Goal: Task Accomplishment & Management: Complete application form

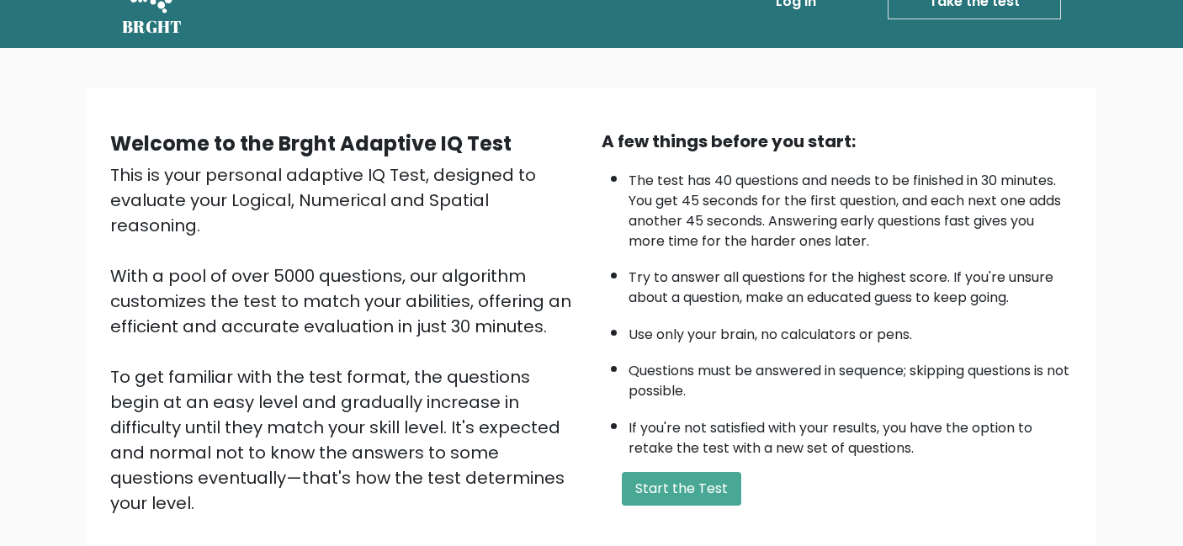
scroll to position [65, 0]
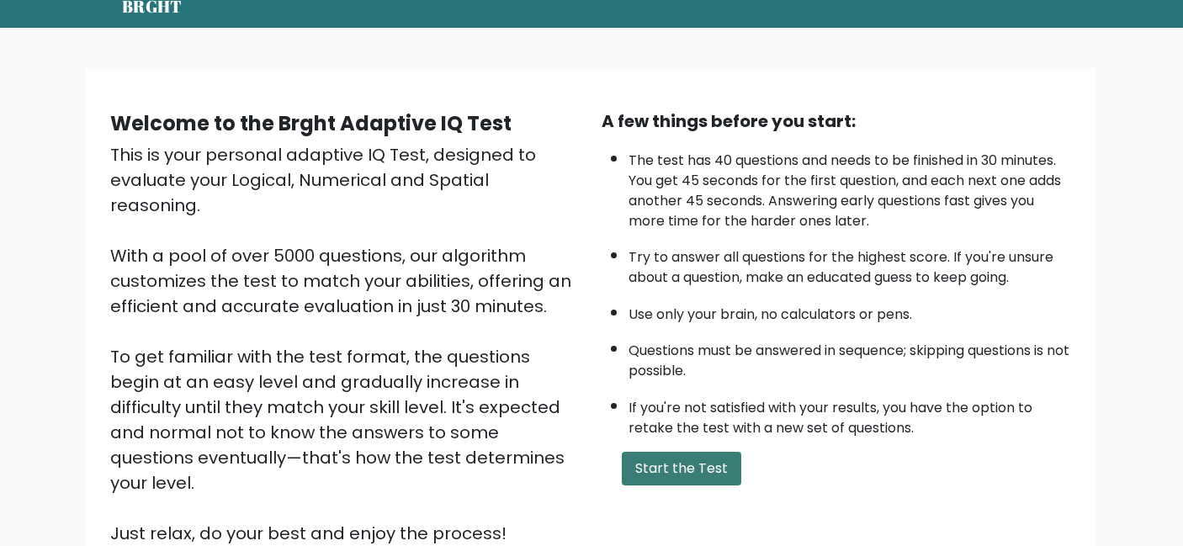
click at [695, 466] on button "Start the Test" at bounding box center [681, 469] width 119 height 34
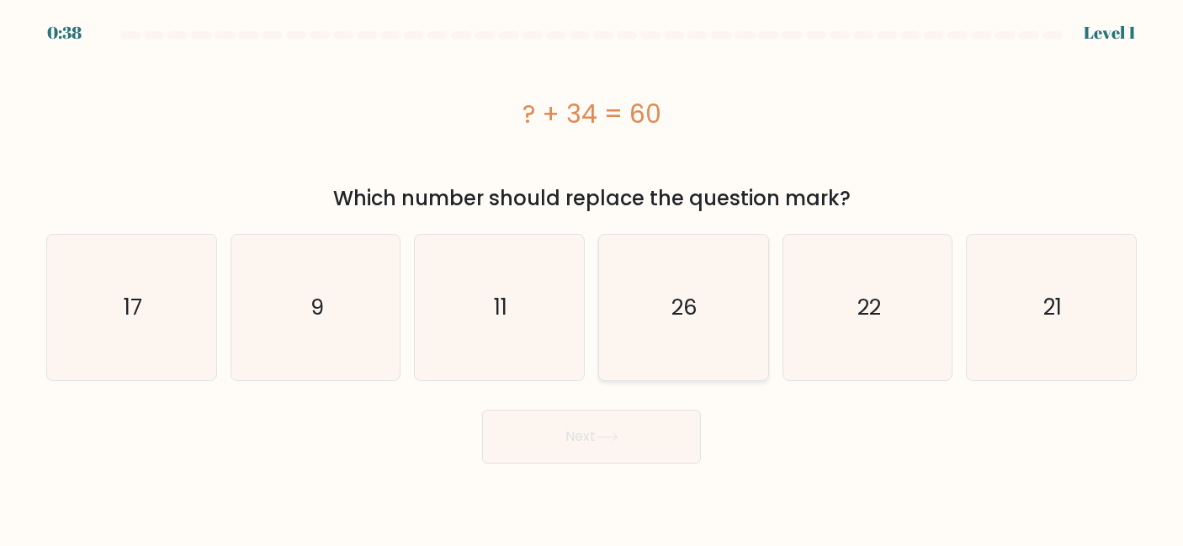
click at [717, 320] on icon "26" at bounding box center [683, 307] width 145 height 145
click at [592, 278] on input "d. 26" at bounding box center [592, 275] width 1 height 4
radio input "true"
click at [605, 438] on icon at bounding box center [607, 436] width 23 height 9
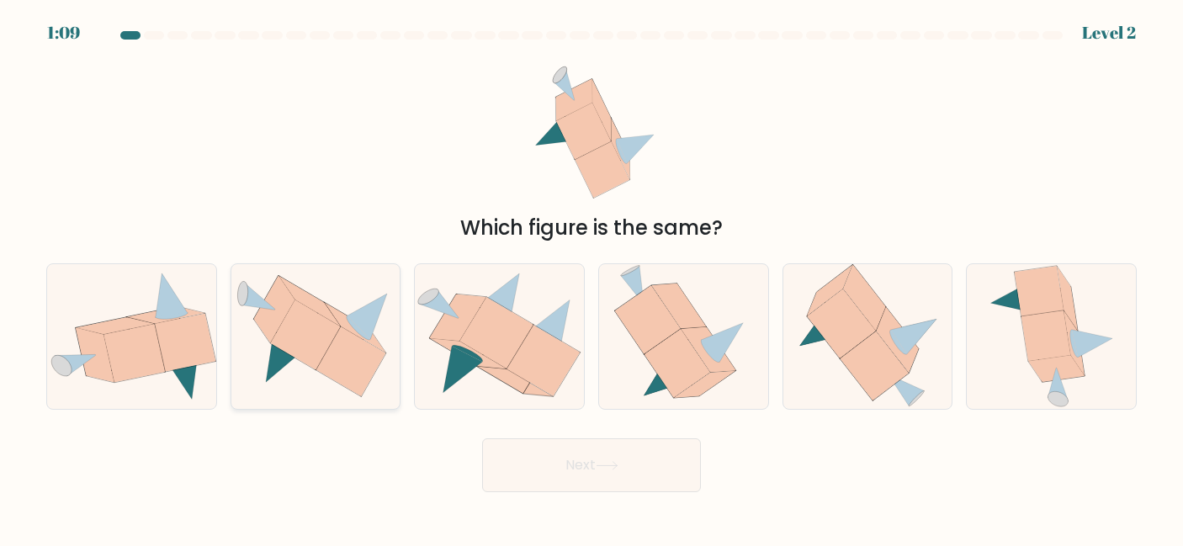
click at [324, 360] on icon at bounding box center [351, 362] width 70 height 70
click at [592, 278] on input "b." at bounding box center [592, 275] width 1 height 4
radio input "true"
click at [551, 458] on button "Next" at bounding box center [591, 465] width 219 height 54
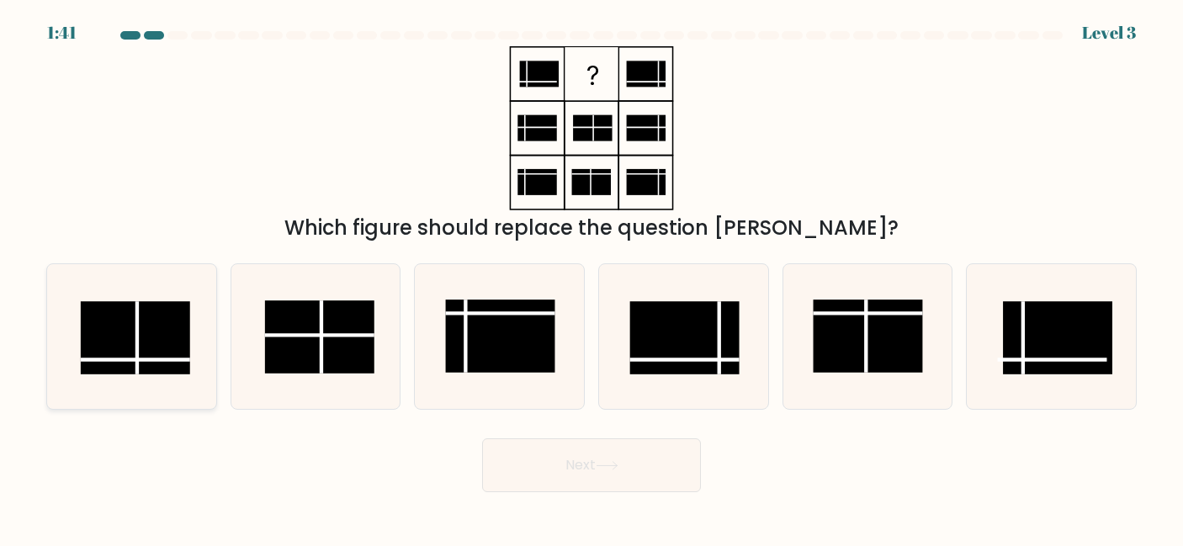
click at [146, 351] on rect at bounding box center [135, 337] width 109 height 73
click at [592, 278] on input "a." at bounding box center [592, 275] width 1 height 4
radio input "true"
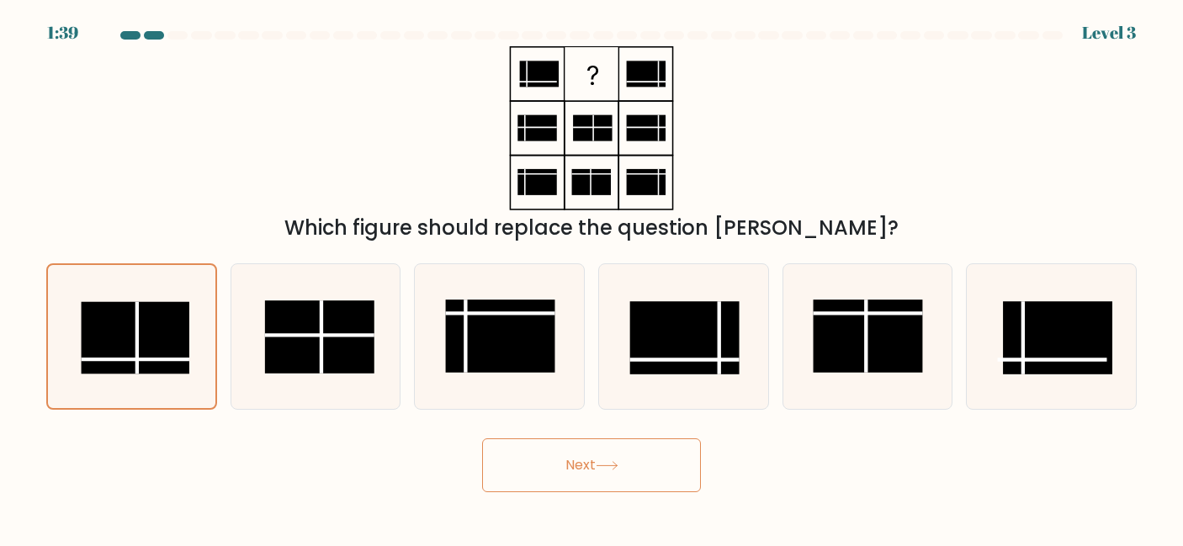
click at [565, 472] on button "Next" at bounding box center [591, 465] width 219 height 54
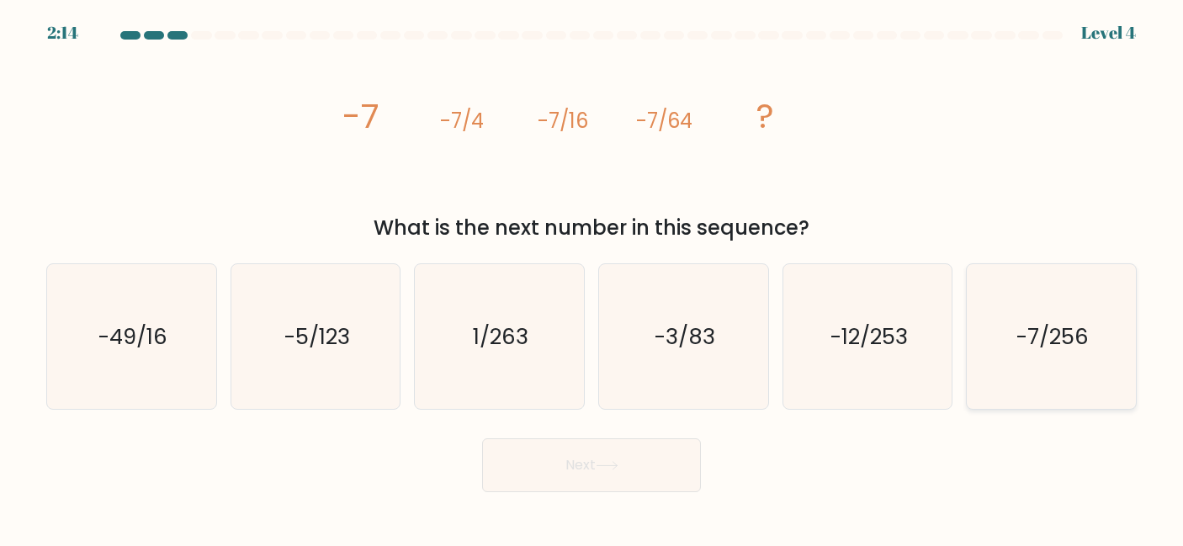
click at [1062, 348] on text "-7/256" at bounding box center [1052, 336] width 72 height 30
click at [592, 278] on input "f. -7/256" at bounding box center [592, 275] width 1 height 4
radio input "true"
click at [562, 462] on button "Next" at bounding box center [591, 465] width 219 height 54
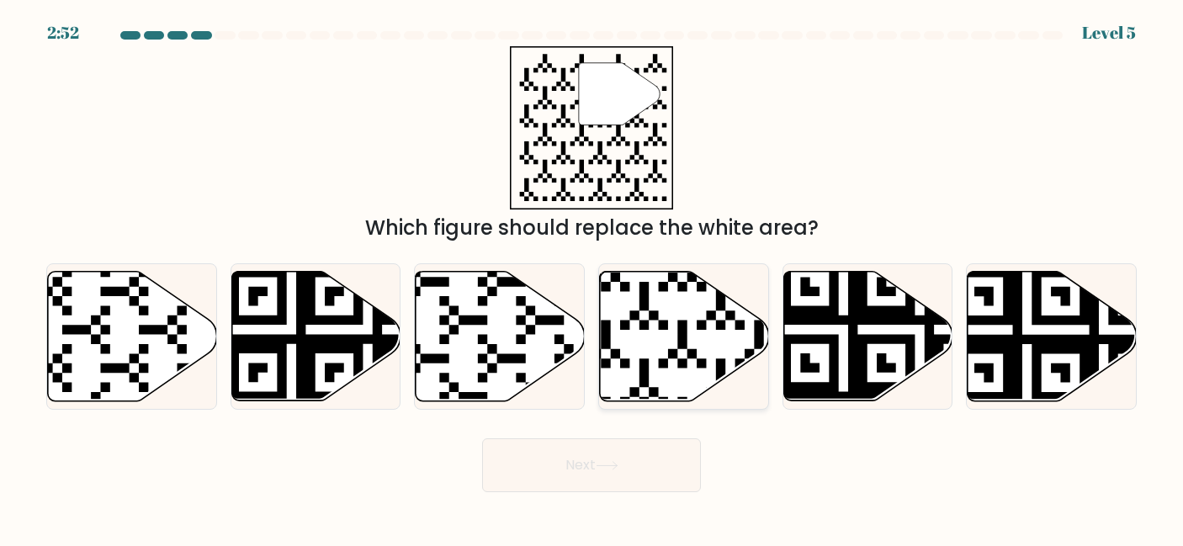
click at [671, 343] on icon at bounding box center [684, 336] width 169 height 130
click at [592, 278] on input "d." at bounding box center [592, 275] width 1 height 4
radio input "true"
click at [594, 460] on button "Next" at bounding box center [591, 465] width 219 height 54
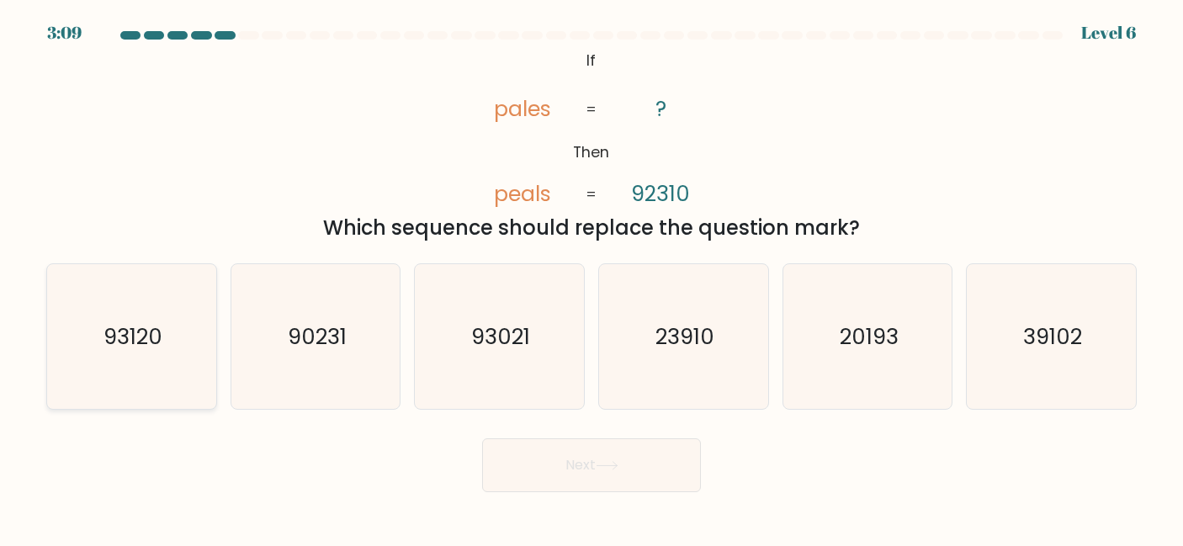
click at [121, 324] on text "93120" at bounding box center [132, 336] width 59 height 30
click at [592, 278] on input "a. 93120" at bounding box center [592, 275] width 1 height 4
radio input "true"
click at [542, 469] on button "Next" at bounding box center [591, 465] width 219 height 54
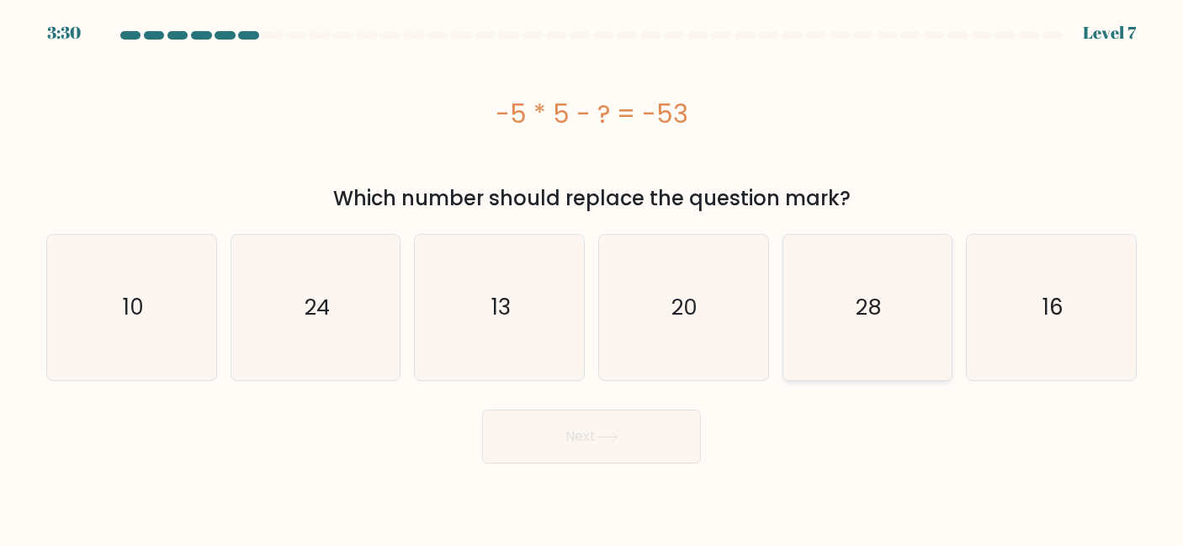
click at [847, 293] on icon "28" at bounding box center [867, 307] width 145 height 145
click at [592, 278] on input "e. 28" at bounding box center [592, 275] width 1 height 4
radio input "true"
click at [337, 338] on icon "24" at bounding box center [315, 307] width 145 height 145
click at [592, 278] on input "b. 24" at bounding box center [592, 275] width 1 height 4
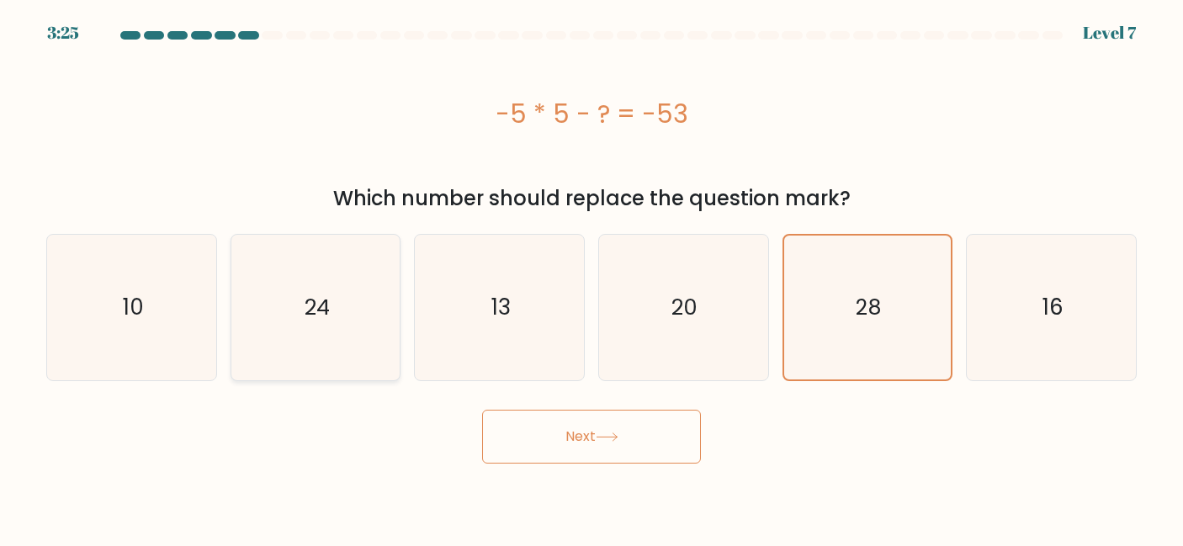
radio input "true"
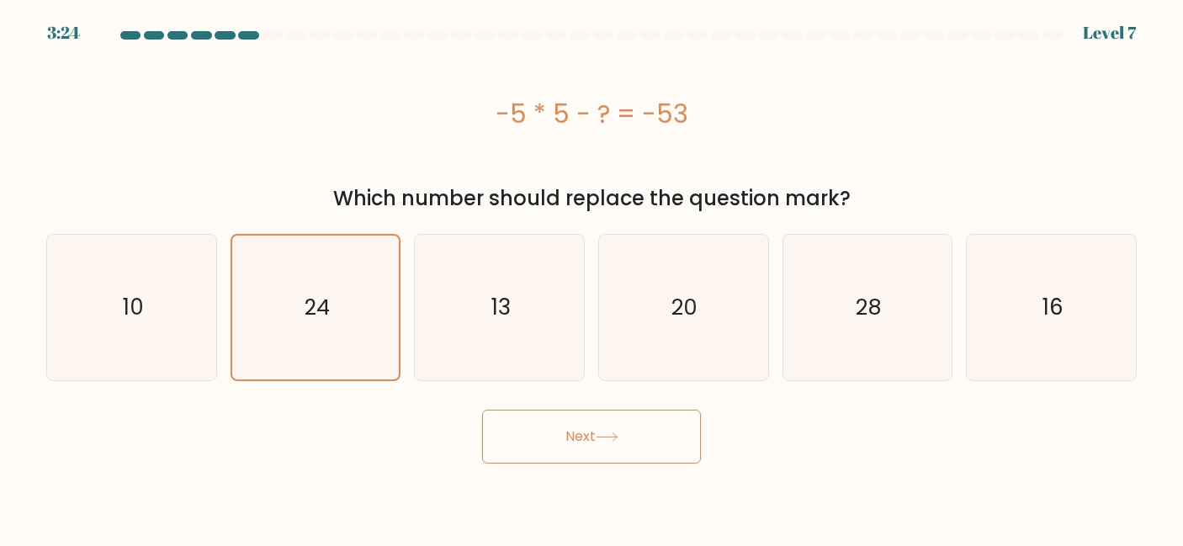
click at [558, 453] on button "Next" at bounding box center [591, 437] width 219 height 54
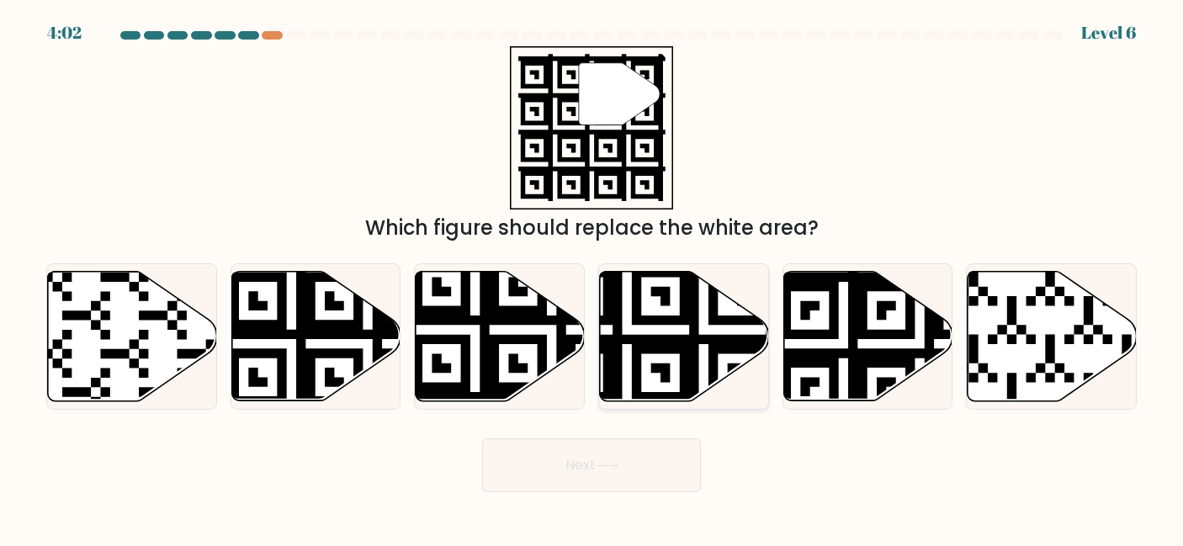
click at [671, 336] on icon at bounding box center [627, 406] width 306 height 306
click at [592, 278] on input "d." at bounding box center [592, 275] width 1 height 4
radio input "true"
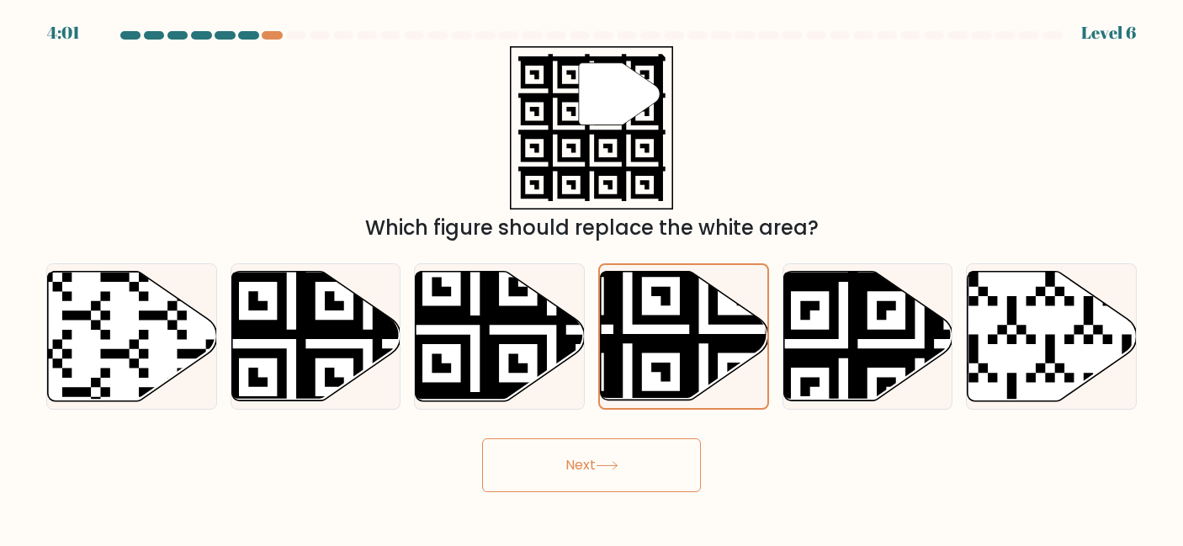
click at [633, 453] on button "Next" at bounding box center [591, 465] width 219 height 54
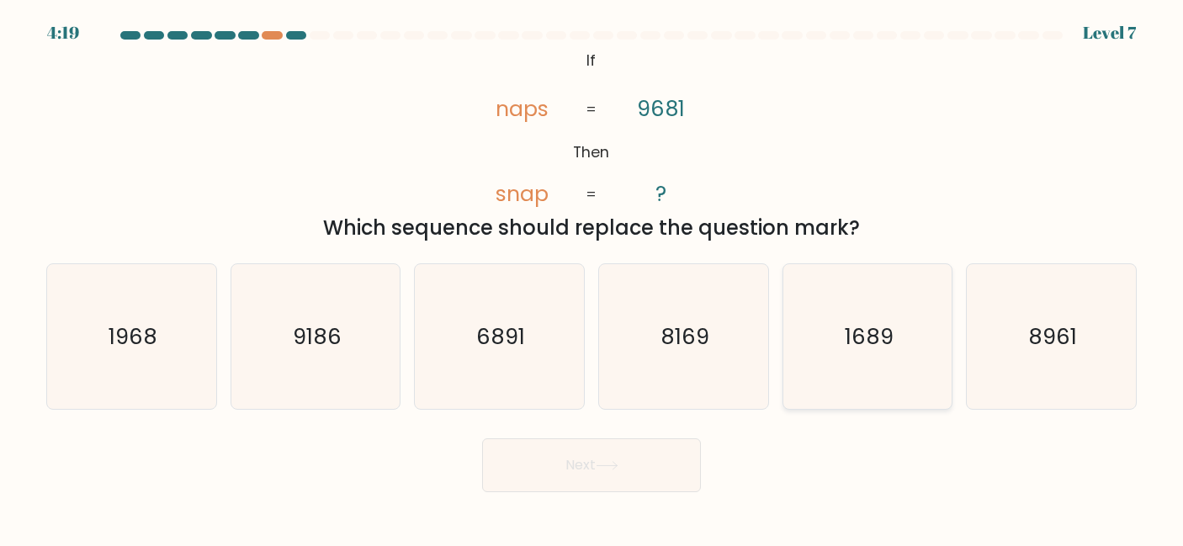
click at [862, 346] on text "1689" at bounding box center [869, 336] width 49 height 30
click at [592, 278] on input "e. 1689" at bounding box center [592, 275] width 1 height 4
radio input "true"
click at [637, 479] on button "Next" at bounding box center [591, 465] width 219 height 54
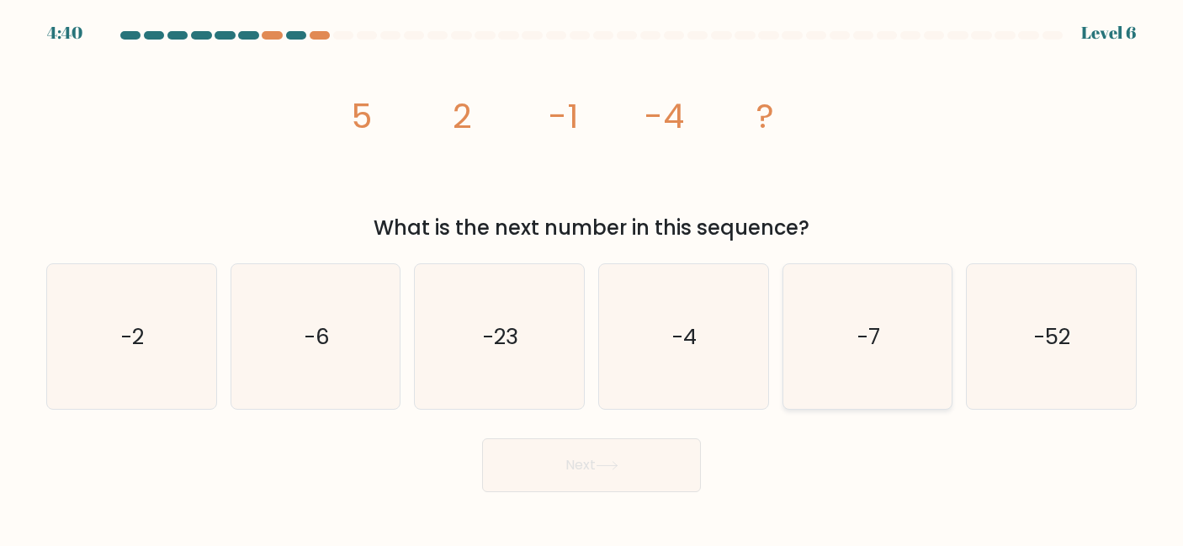
click at [824, 339] on icon "-7" at bounding box center [867, 336] width 145 height 145
click at [592, 278] on input "e. -7" at bounding box center [592, 275] width 1 height 4
radio input "true"
click at [581, 477] on button "Next" at bounding box center [591, 465] width 219 height 54
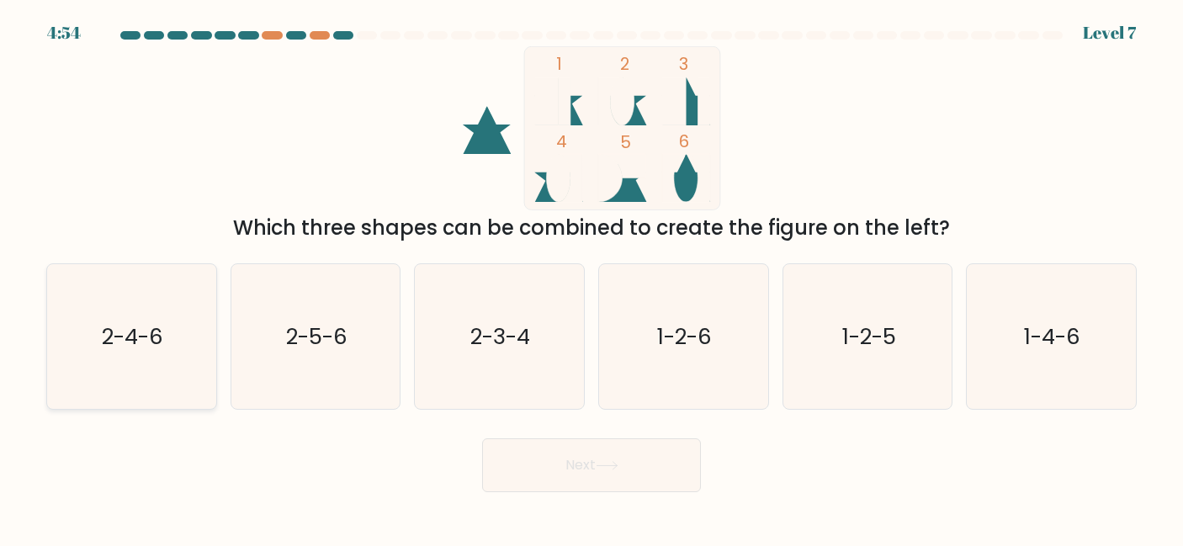
click at [155, 327] on text "2-4-6" at bounding box center [133, 336] width 61 height 30
click at [592, 278] on input "a. 2-4-6" at bounding box center [592, 275] width 1 height 4
radio input "true"
click at [597, 470] on button "Next" at bounding box center [591, 465] width 219 height 54
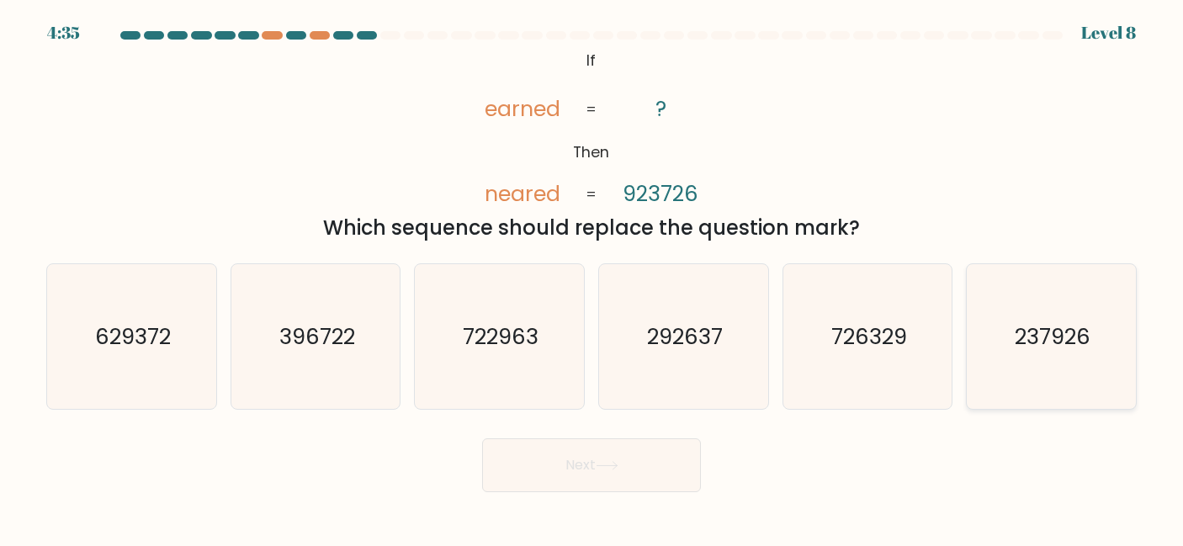
click at [1044, 323] on text "237926" at bounding box center [1053, 336] width 76 height 30
click at [592, 278] on input "f. 237926" at bounding box center [592, 275] width 1 height 4
radio input "true"
click at [557, 467] on button "Next" at bounding box center [591, 465] width 219 height 54
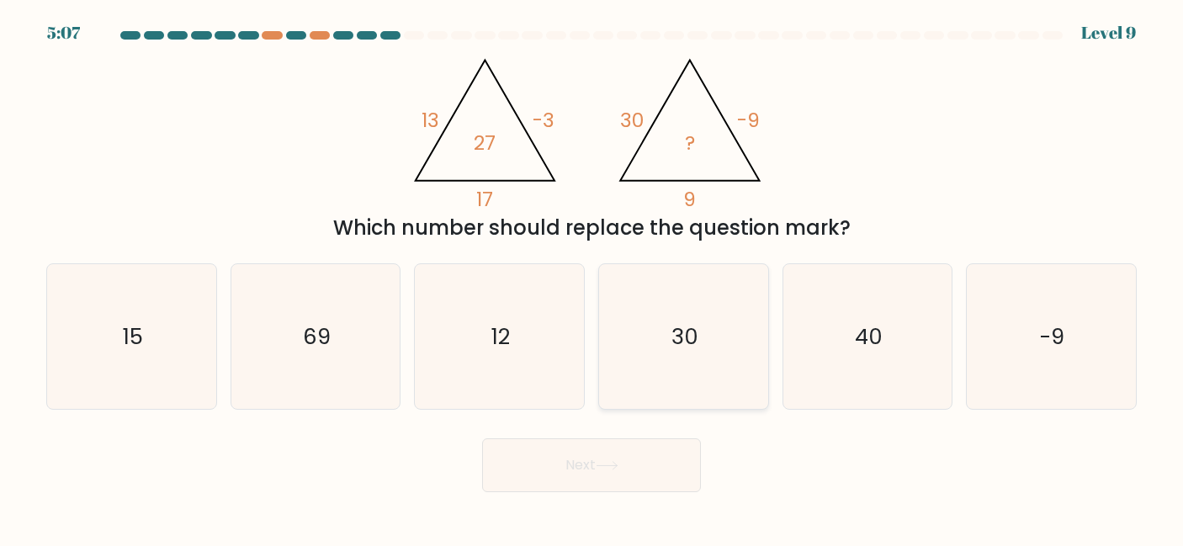
click at [669, 310] on icon "30" at bounding box center [683, 336] width 145 height 145
click at [592, 278] on input "d. 30" at bounding box center [592, 275] width 1 height 4
radio input "true"
click at [618, 467] on icon at bounding box center [607, 465] width 23 height 9
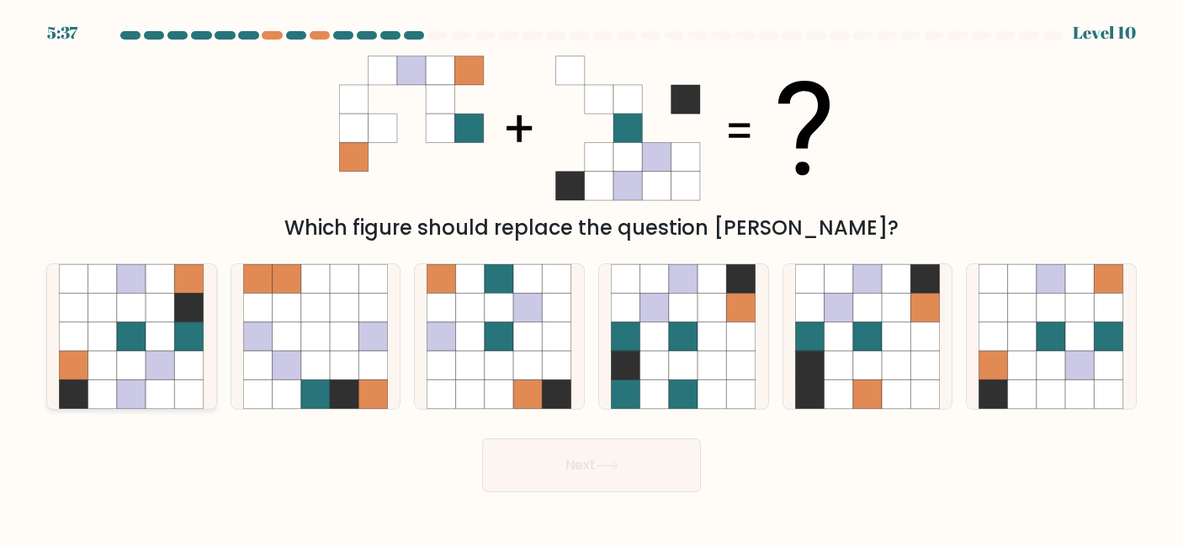
click at [141, 369] on icon at bounding box center [131, 365] width 29 height 29
click at [592, 278] on input "a." at bounding box center [592, 275] width 1 height 4
radio input "true"
click at [599, 465] on icon at bounding box center [607, 465] width 23 height 9
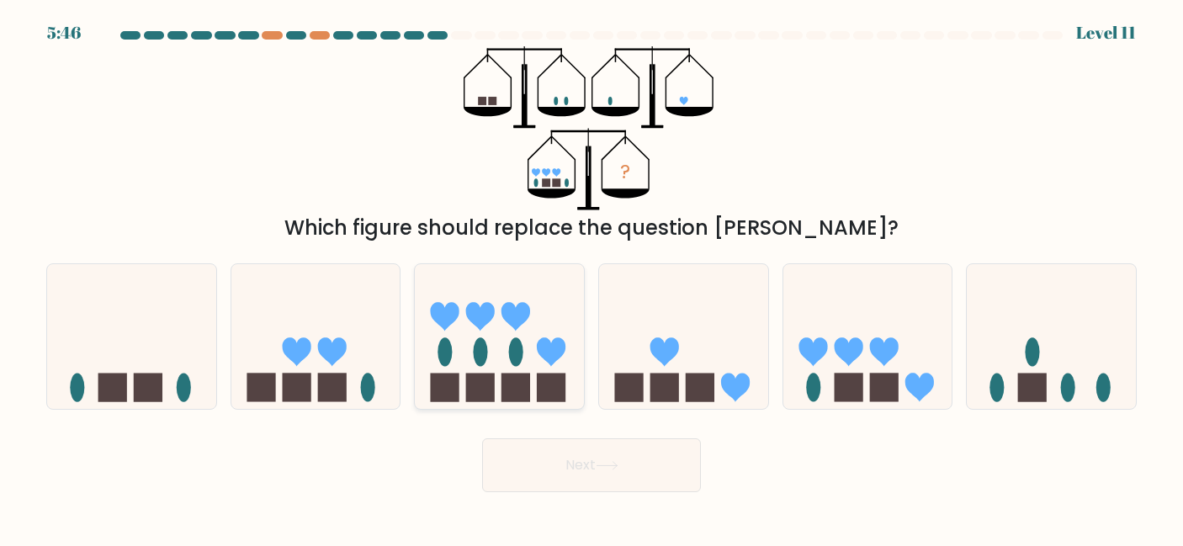
click at [498, 331] on icon at bounding box center [499, 337] width 169 height 140
click at [592, 278] on input "c." at bounding box center [592, 275] width 1 height 4
radio input "true"
click at [597, 453] on button "Next" at bounding box center [591, 465] width 219 height 54
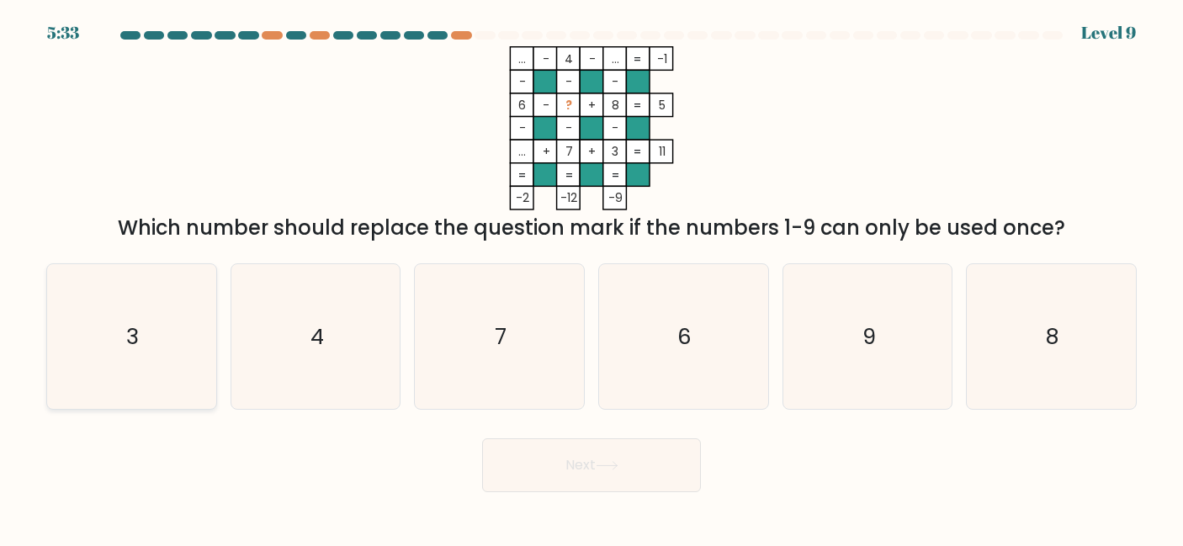
click at [139, 308] on icon "3" at bounding box center [131, 336] width 145 height 145
click at [592, 278] on input "a. 3" at bounding box center [592, 275] width 1 height 4
radio input "true"
click at [643, 469] on button "Next" at bounding box center [591, 465] width 219 height 54
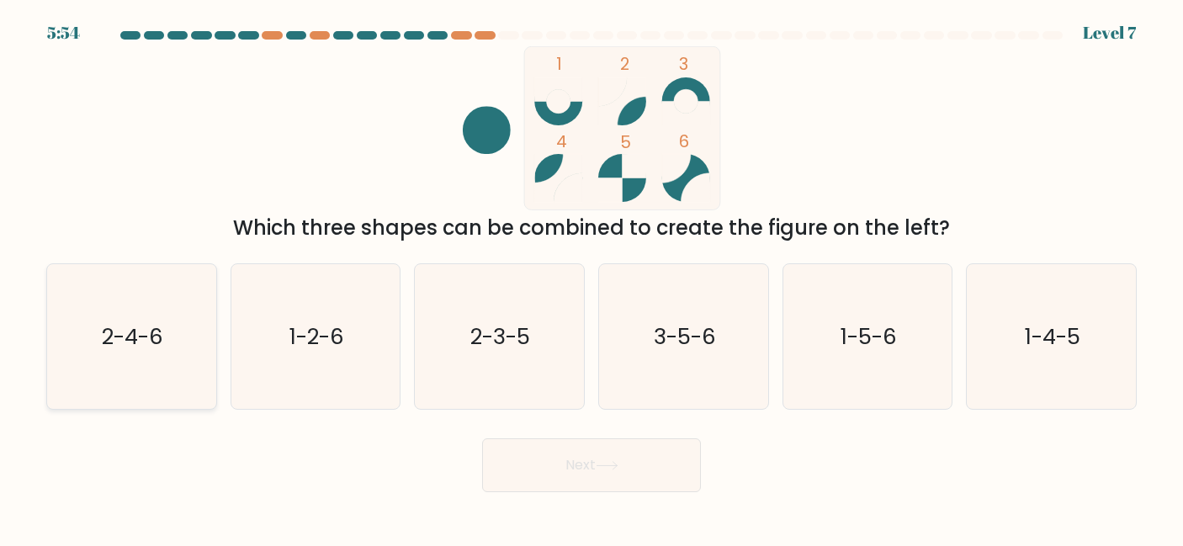
click at [128, 367] on icon "2-4-6" at bounding box center [131, 336] width 145 height 145
click at [592, 278] on input "a. 2-4-6" at bounding box center [592, 275] width 1 height 4
radio input "true"
click at [597, 459] on button "Next" at bounding box center [591, 465] width 219 height 54
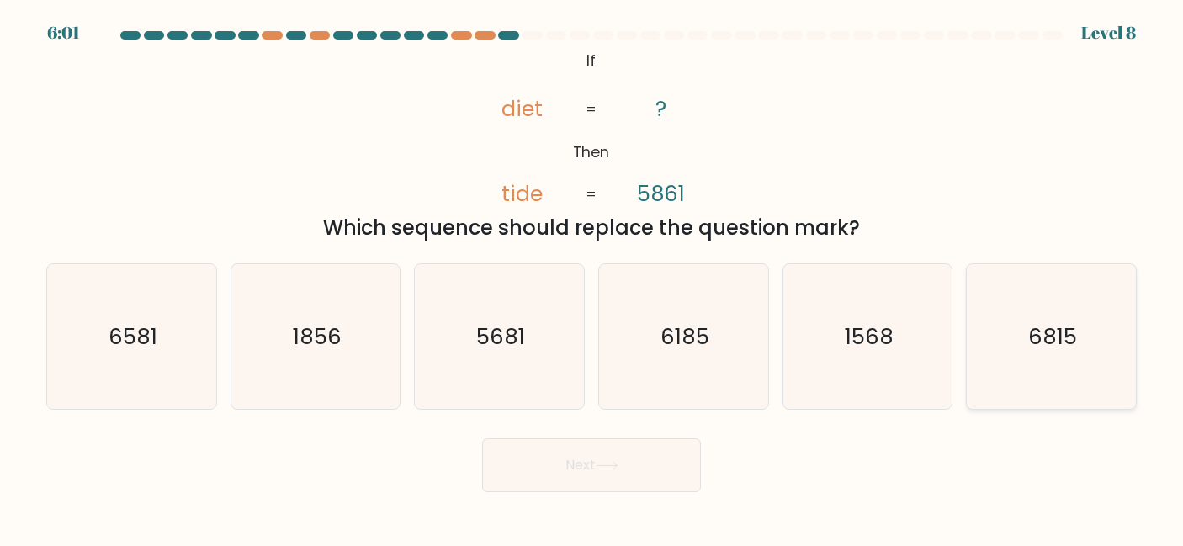
click at [1035, 336] on text "6815" at bounding box center [1052, 336] width 49 height 30
click at [592, 278] on input "f. 6815" at bounding box center [592, 275] width 1 height 4
radio input "true"
click at [586, 474] on button "Next" at bounding box center [591, 465] width 219 height 54
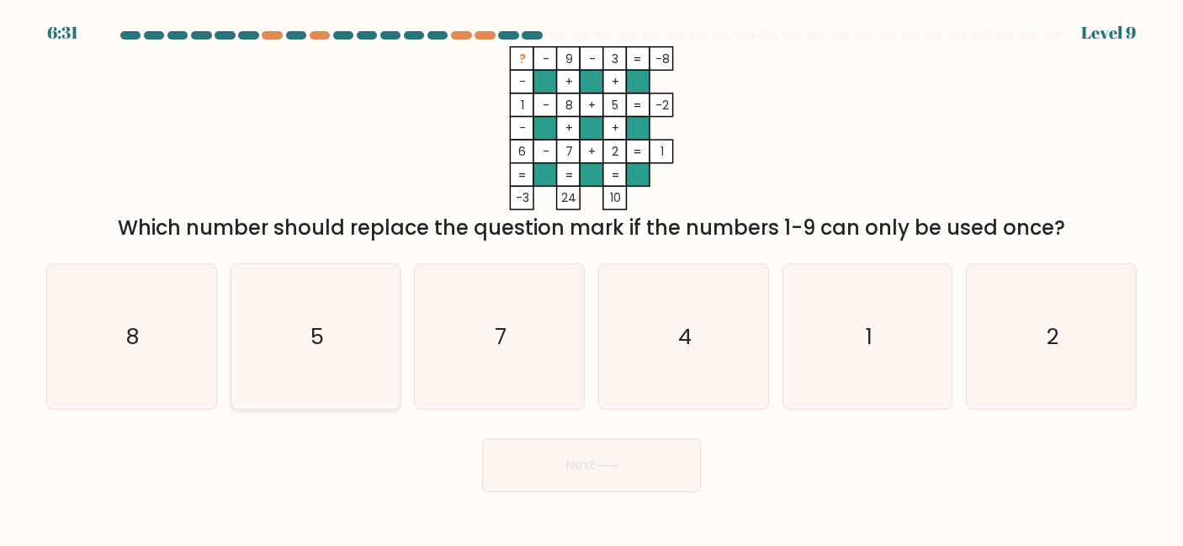
click at [366, 327] on icon "5" at bounding box center [315, 336] width 145 height 145
click at [592, 278] on input "b. 5" at bounding box center [592, 275] width 1 height 4
radio input "true"
click at [533, 454] on button "Next" at bounding box center [591, 465] width 219 height 54
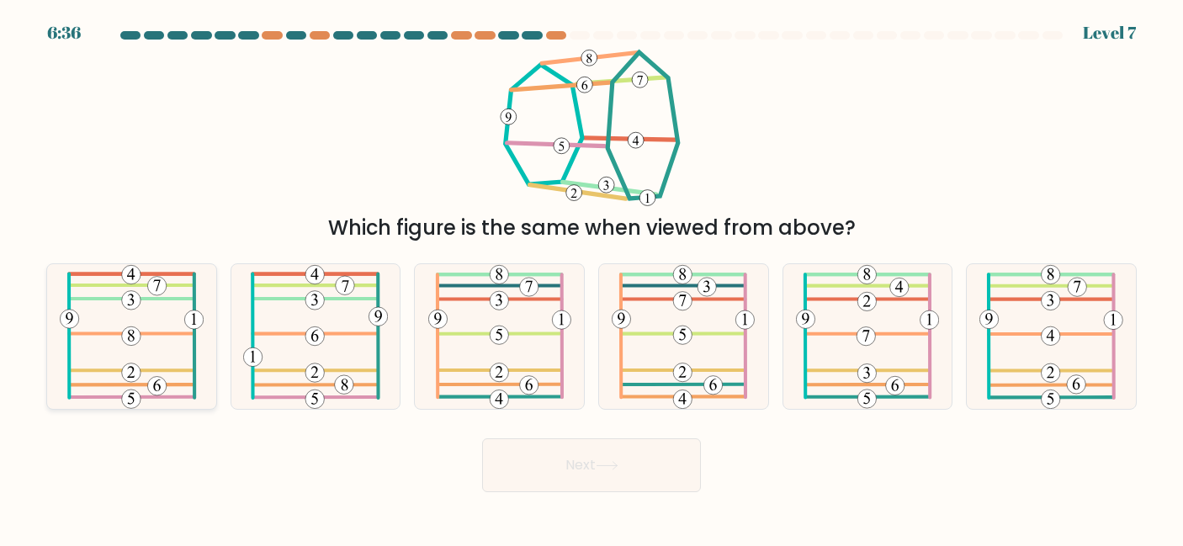
click at [157, 387] on 209 at bounding box center [156, 386] width 19 height 19
click at [592, 278] on input "a." at bounding box center [592, 275] width 1 height 4
radio input "true"
click at [613, 461] on icon at bounding box center [607, 465] width 23 height 9
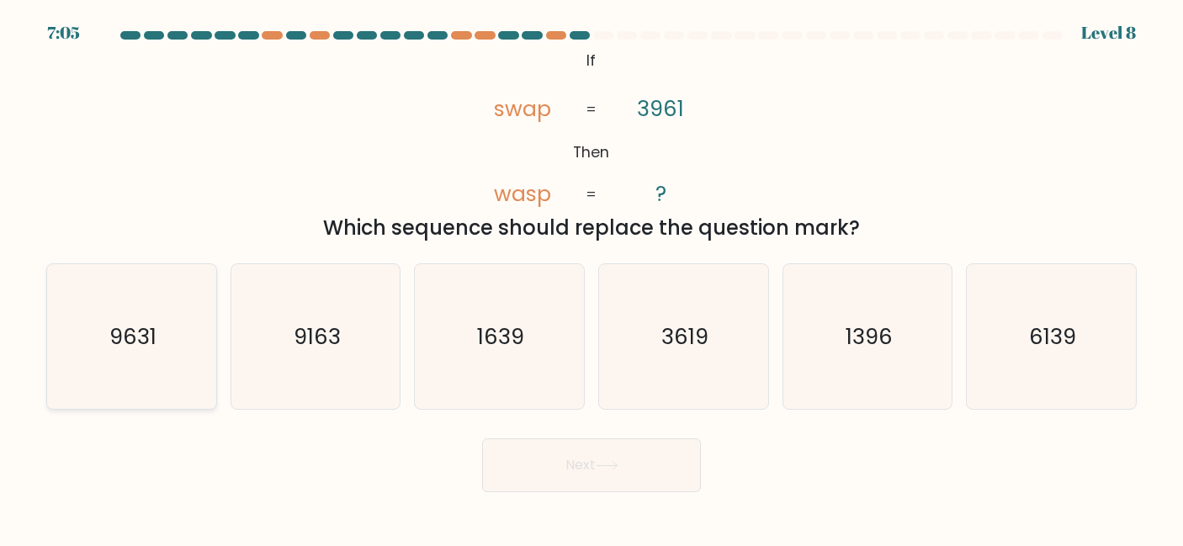
click at [163, 316] on icon "9631" at bounding box center [131, 336] width 145 height 145
click at [592, 278] on input "a. 9631" at bounding box center [592, 275] width 1 height 4
radio input "true"
click at [640, 461] on button "Next" at bounding box center [591, 465] width 219 height 54
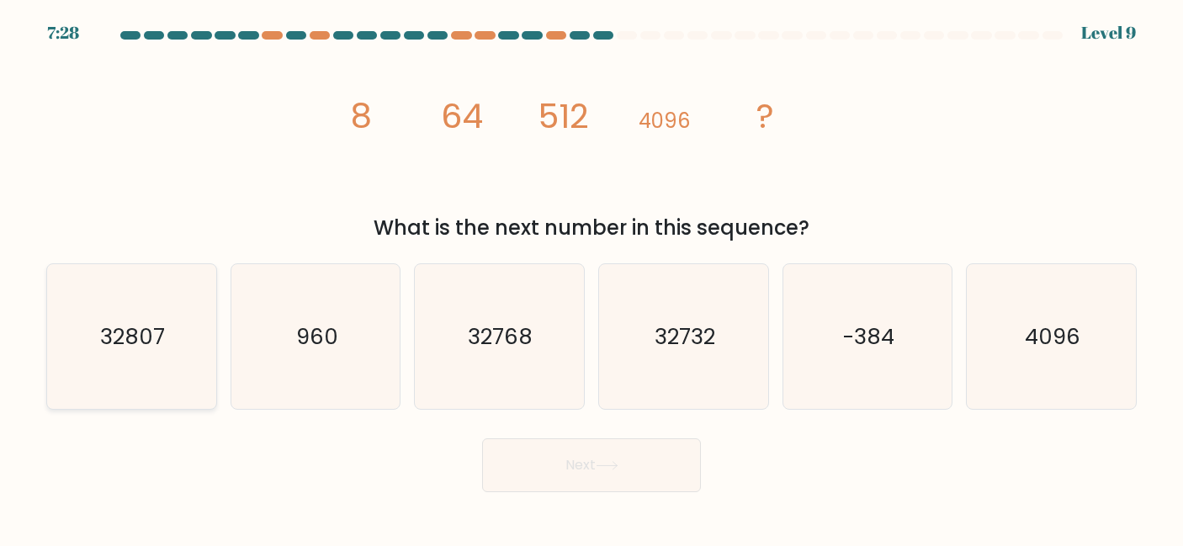
click at [185, 337] on icon "32807" at bounding box center [131, 336] width 145 height 145
click at [592, 278] on input "a. 32807" at bounding box center [592, 275] width 1 height 4
radio input "true"
click at [546, 457] on button "Next" at bounding box center [591, 465] width 219 height 54
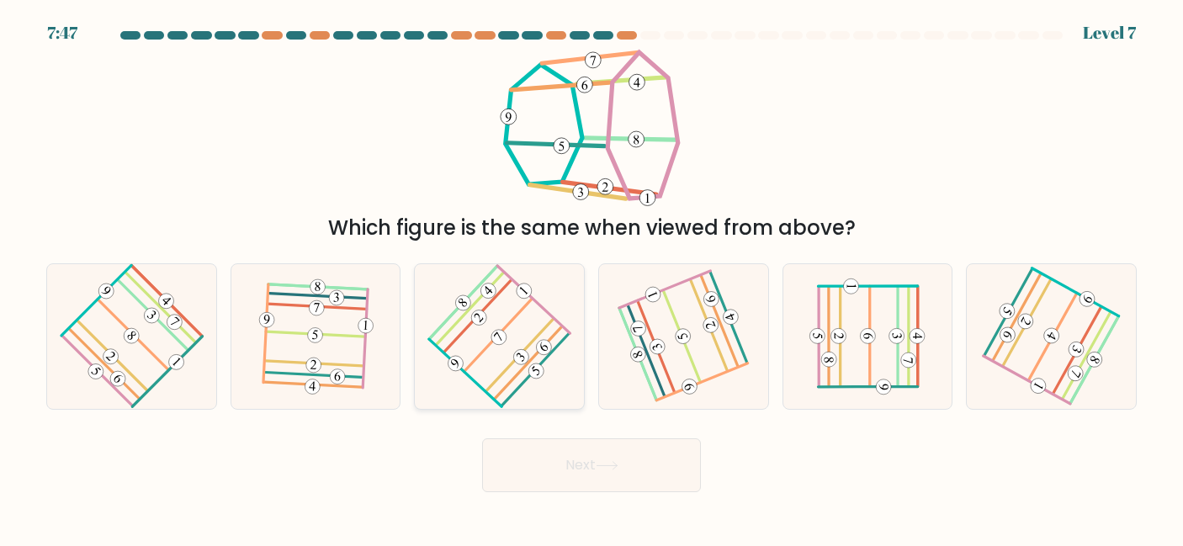
click at [467, 376] on 487 at bounding box center [465, 372] width 72 height 67
click at [592, 278] on input "c." at bounding box center [592, 275] width 1 height 4
radio input "true"
click at [541, 478] on button "Next" at bounding box center [591, 465] width 219 height 54
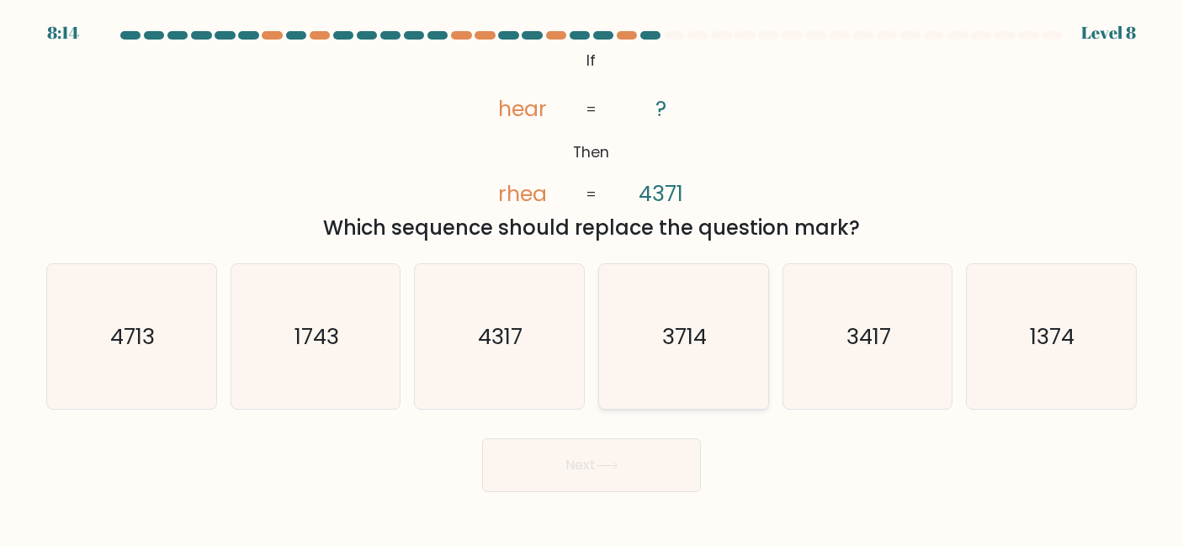
click at [692, 366] on icon "3714" at bounding box center [683, 336] width 145 height 145
click at [592, 278] on input "d. 3714" at bounding box center [592, 275] width 1 height 4
radio input "true"
click at [618, 461] on icon at bounding box center [607, 465] width 23 height 9
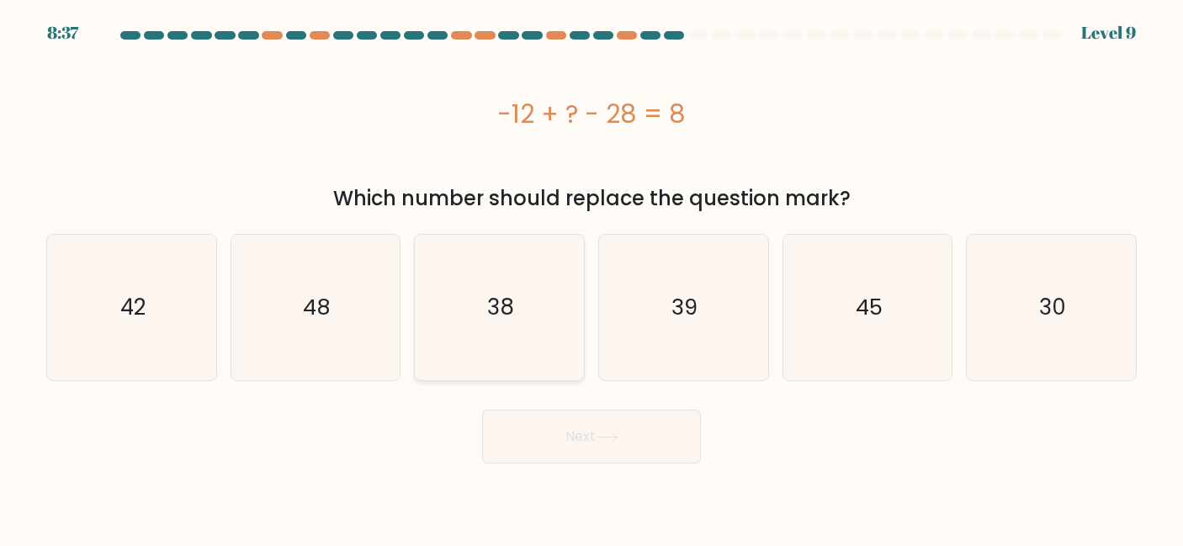
click at [538, 328] on icon "38" at bounding box center [499, 307] width 145 height 145
click at [592, 278] on input "c. 38" at bounding box center [592, 275] width 1 height 4
radio input "true"
click at [553, 422] on button "Next" at bounding box center [591, 437] width 219 height 54
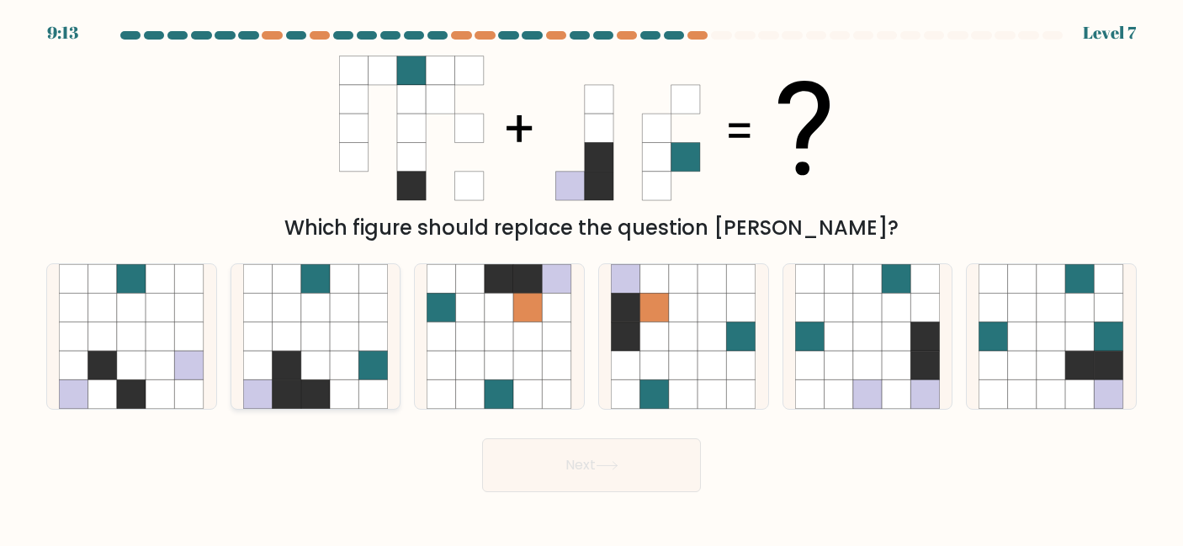
click at [347, 343] on icon at bounding box center [344, 336] width 29 height 29
click at [592, 278] on input "b." at bounding box center [592, 275] width 1 height 4
radio input "true"
click at [540, 454] on button "Next" at bounding box center [591, 465] width 219 height 54
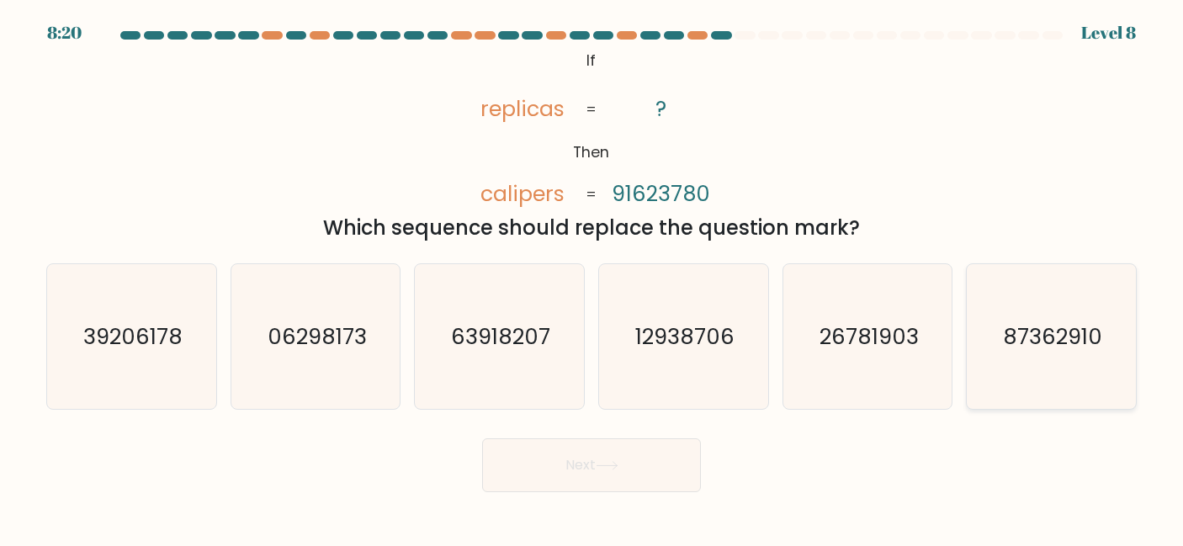
click at [1058, 348] on text "87362910" at bounding box center [1052, 336] width 99 height 30
click at [592, 278] on input "f. 87362910" at bounding box center [592, 275] width 1 height 4
radio input "true"
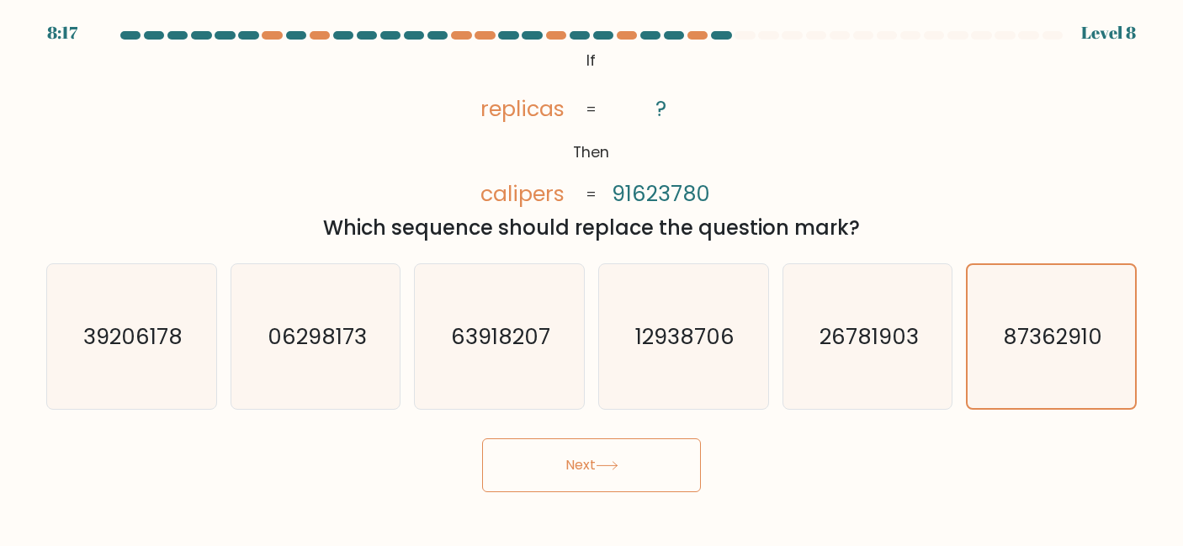
click at [608, 468] on icon at bounding box center [607, 465] width 23 height 9
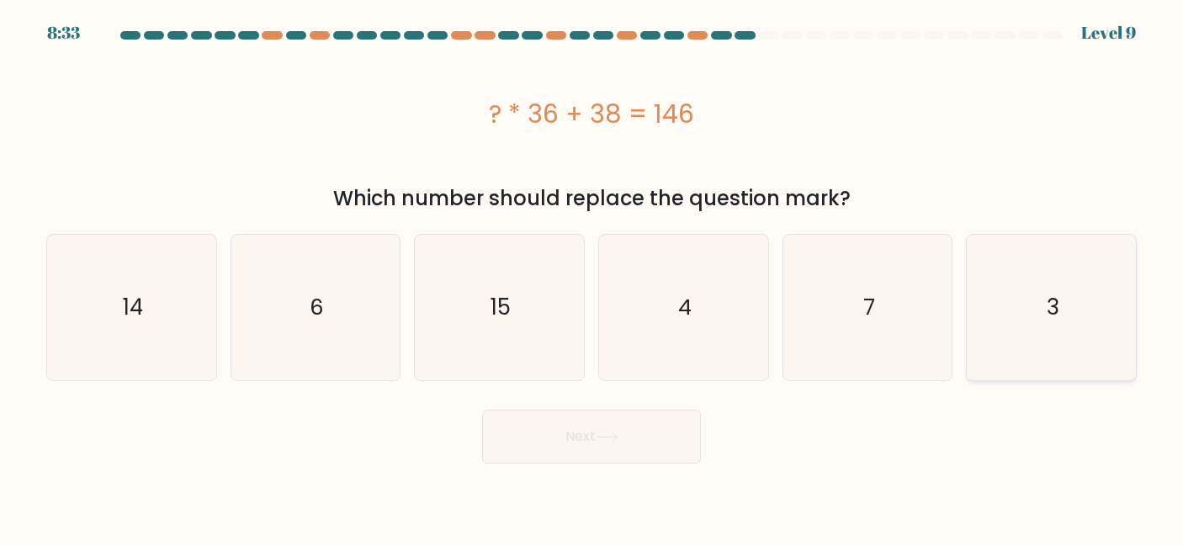
click at [999, 284] on icon "3" at bounding box center [1051, 307] width 145 height 145
click at [592, 278] on input "f. 3" at bounding box center [592, 275] width 1 height 4
radio input "true"
click at [568, 429] on button "Next" at bounding box center [591, 437] width 219 height 54
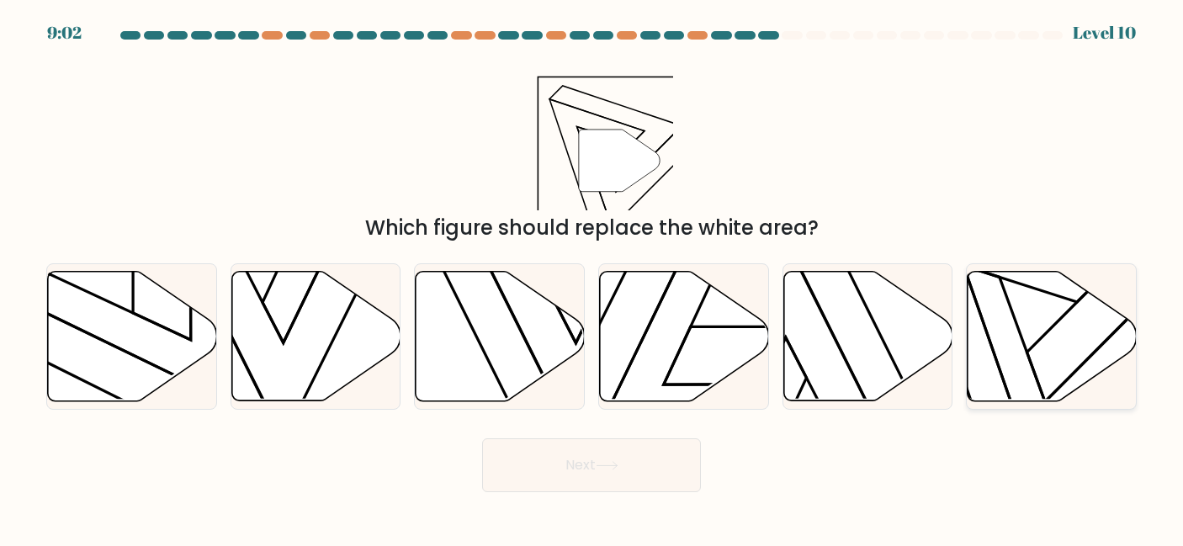
click at [1127, 353] on icon at bounding box center [1052, 336] width 169 height 130
click at [592, 278] on input "f." at bounding box center [592, 275] width 1 height 4
radio input "true"
click at [616, 479] on button "Next" at bounding box center [591, 465] width 219 height 54
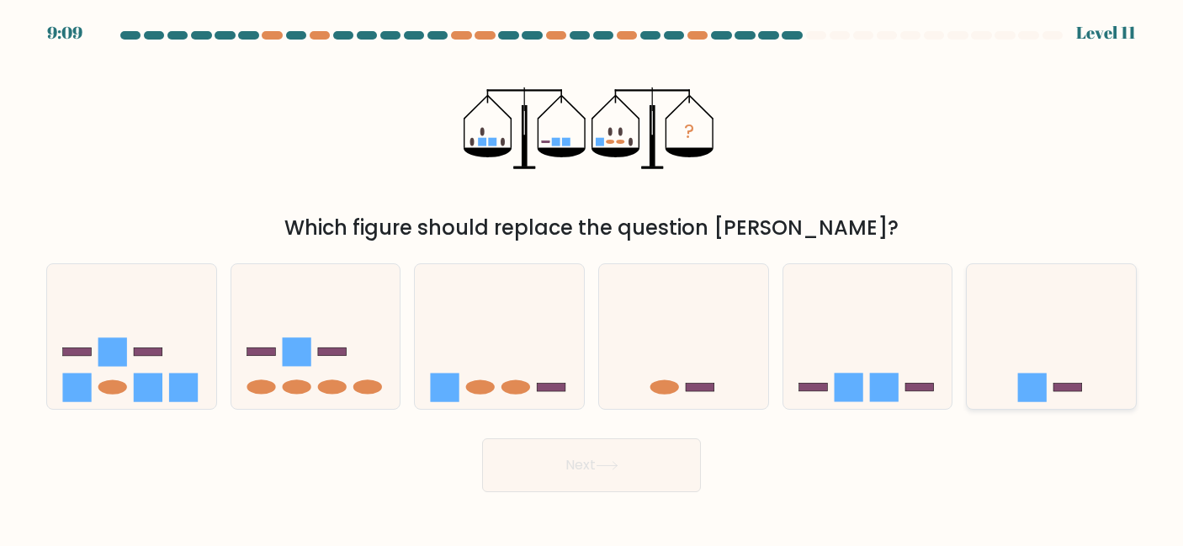
click at [1104, 360] on icon at bounding box center [1051, 337] width 169 height 140
click at [592, 278] on input "f." at bounding box center [592, 275] width 1 height 4
radio input "true"
click at [613, 469] on icon at bounding box center [607, 465] width 23 height 9
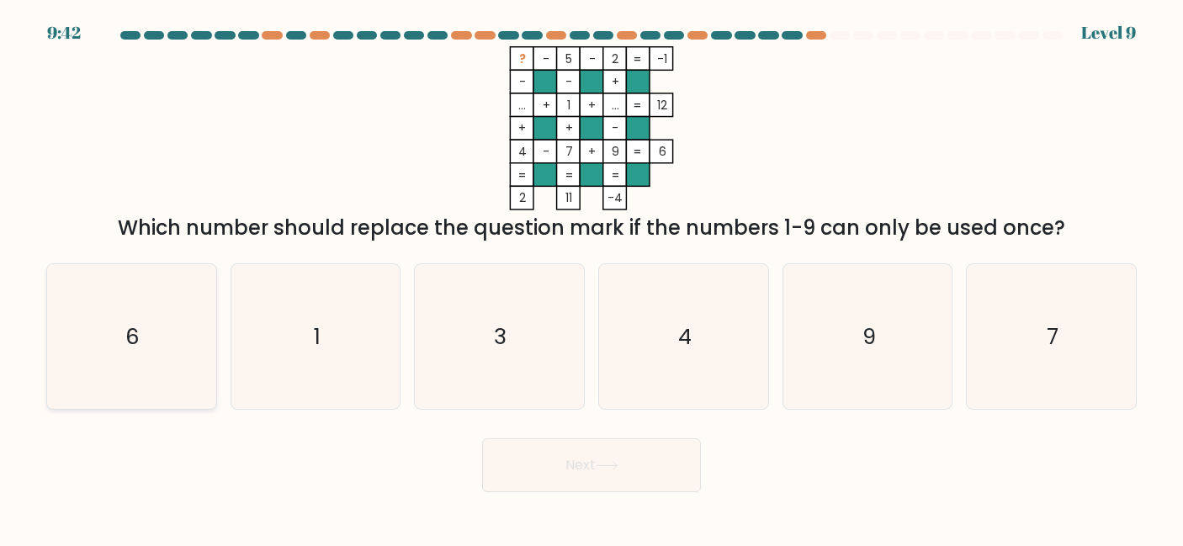
click at [77, 370] on icon "6" at bounding box center [131, 336] width 145 height 145
click at [592, 278] on input "a. 6" at bounding box center [592, 275] width 1 height 4
radio input "true"
click at [639, 485] on button "Next" at bounding box center [591, 465] width 219 height 54
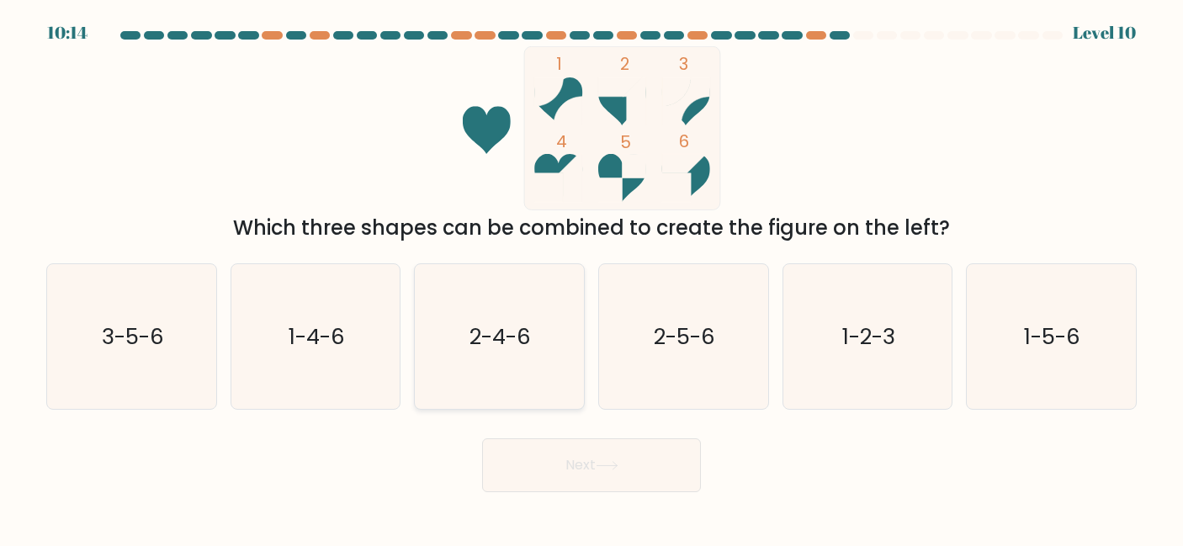
click at [459, 379] on icon "2-4-6" at bounding box center [499, 336] width 145 height 145
click at [592, 278] on input "c. 2-4-6" at bounding box center [592, 275] width 1 height 4
radio input "true"
click at [552, 475] on button "Next" at bounding box center [591, 465] width 219 height 54
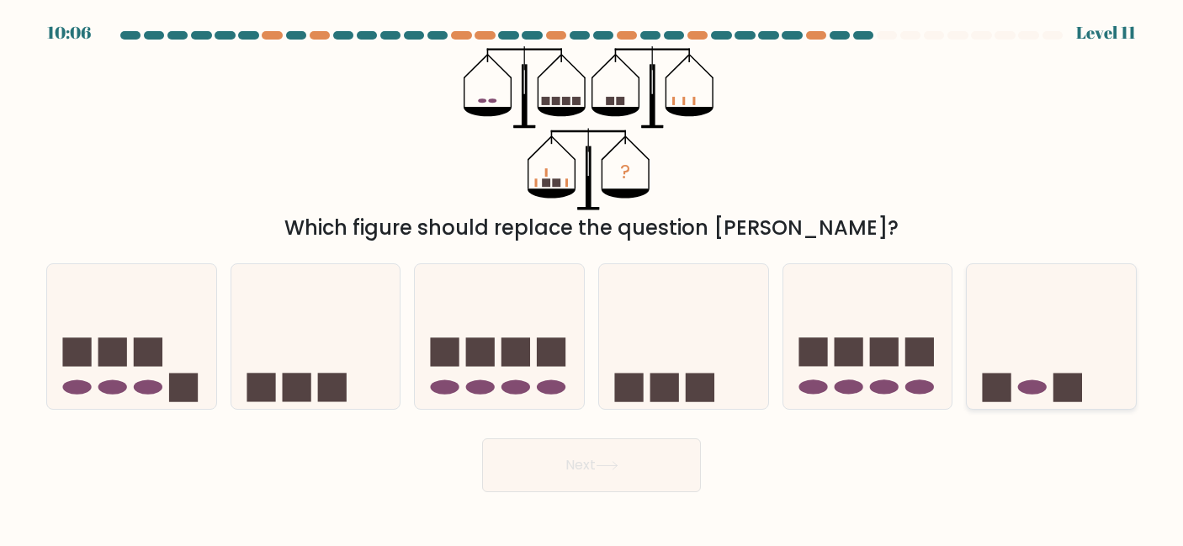
click at [1043, 364] on icon at bounding box center [1051, 337] width 169 height 140
click at [592, 278] on input "f." at bounding box center [592, 275] width 1 height 4
radio input "true"
click at [590, 457] on button "Next" at bounding box center [591, 465] width 219 height 54
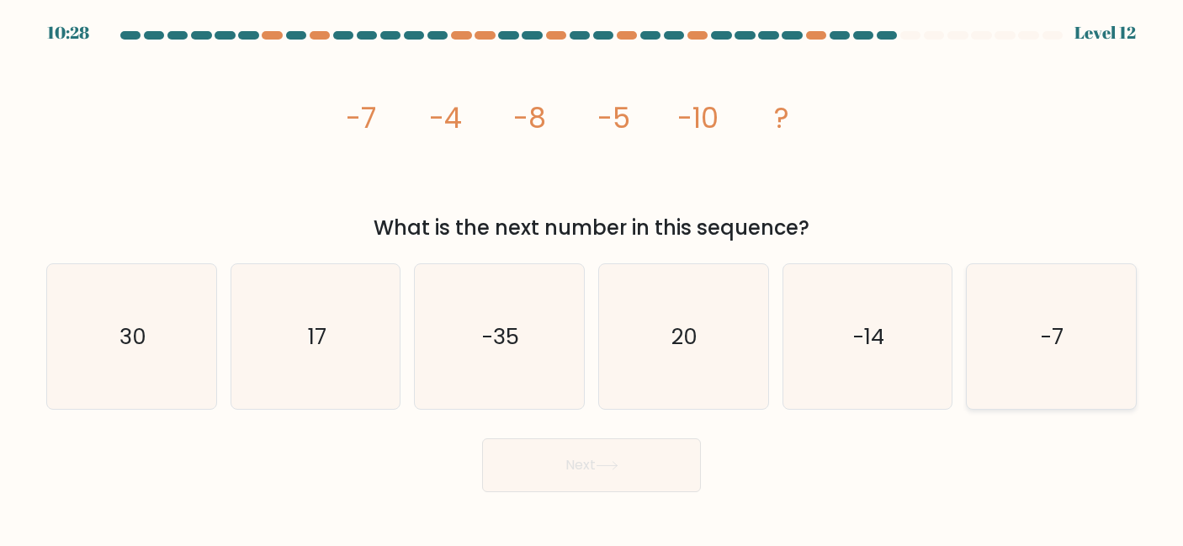
click at [984, 356] on icon "-7" at bounding box center [1051, 336] width 145 height 145
click at [592, 278] on input "f. -7" at bounding box center [592, 275] width 1 height 4
radio input "true"
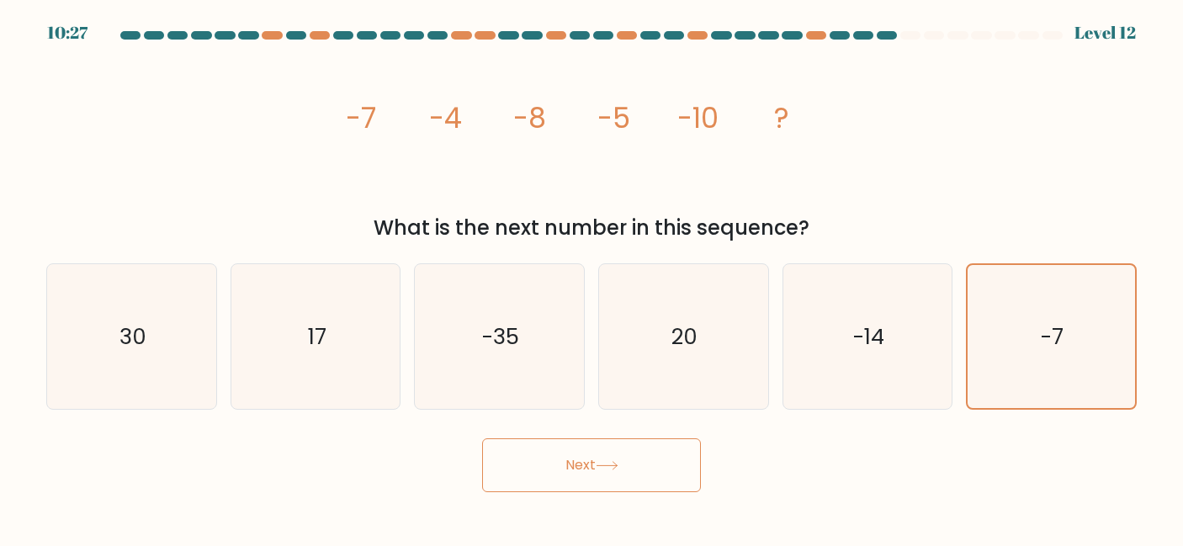
click at [679, 454] on button "Next" at bounding box center [591, 465] width 219 height 54
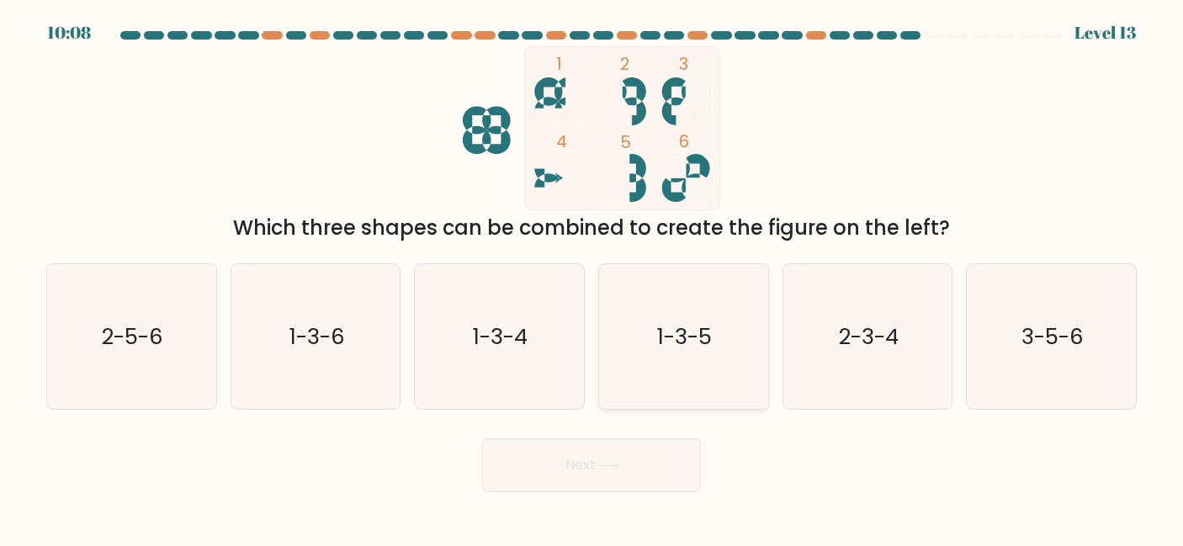
click at [708, 344] on text "1-3-5" at bounding box center [685, 336] width 55 height 30
click at [592, 278] on input "d. 1-3-5" at bounding box center [592, 275] width 1 height 4
radio input "true"
click at [616, 456] on button "Next" at bounding box center [591, 465] width 219 height 54
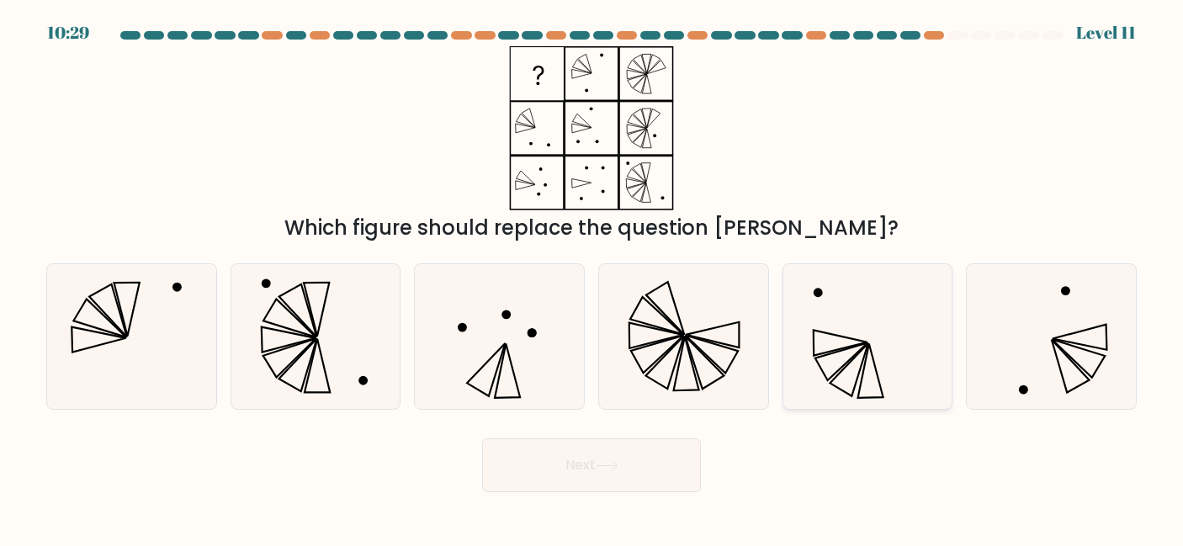
click at [867, 382] on icon at bounding box center [867, 336] width 145 height 145
click at [592, 278] on input "e." at bounding box center [592, 275] width 1 height 4
radio input "true"
click at [544, 473] on button "Next" at bounding box center [591, 465] width 219 height 54
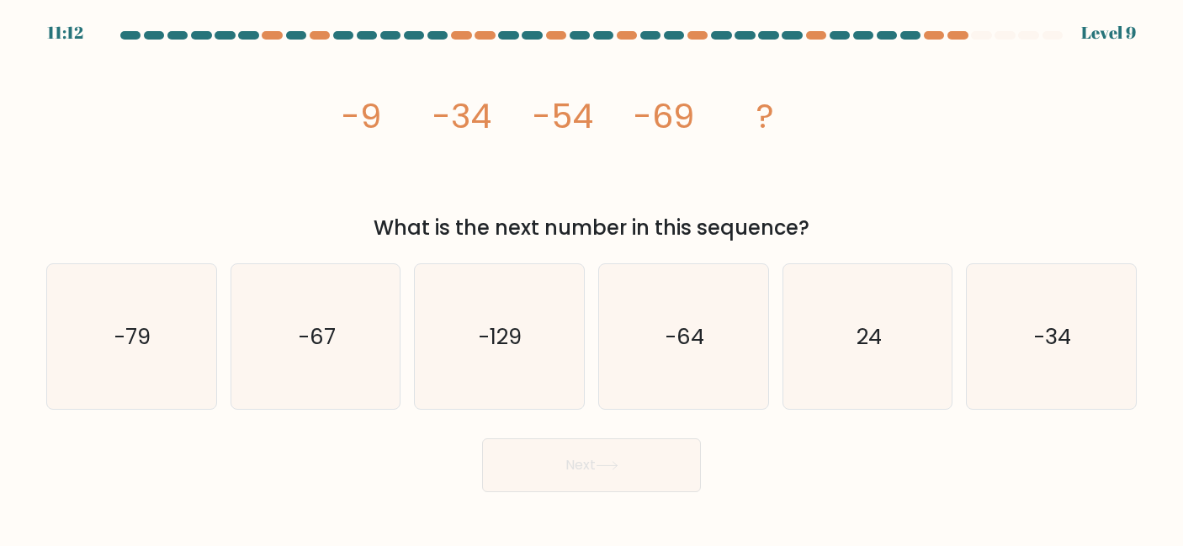
click at [544, 473] on button "Next" at bounding box center [591, 465] width 219 height 54
click at [329, 463] on div "Next" at bounding box center [591, 461] width 1111 height 62
click at [533, 333] on icon "-129" at bounding box center [499, 336] width 145 height 145
click at [592, 278] on input "c. -129" at bounding box center [592, 275] width 1 height 4
radio input "true"
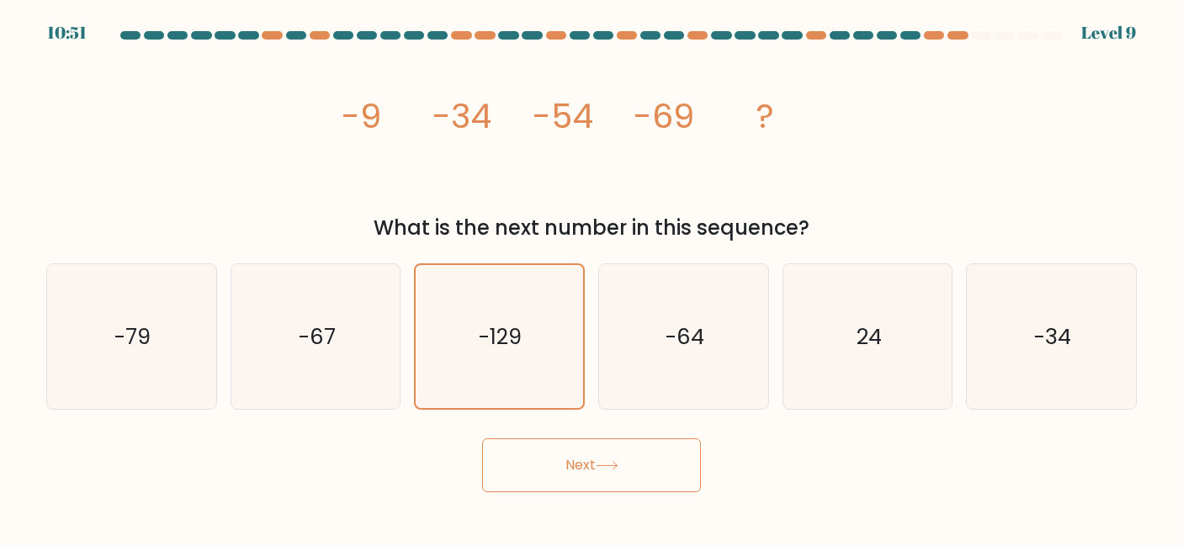
click at [573, 471] on button "Next" at bounding box center [591, 465] width 219 height 54
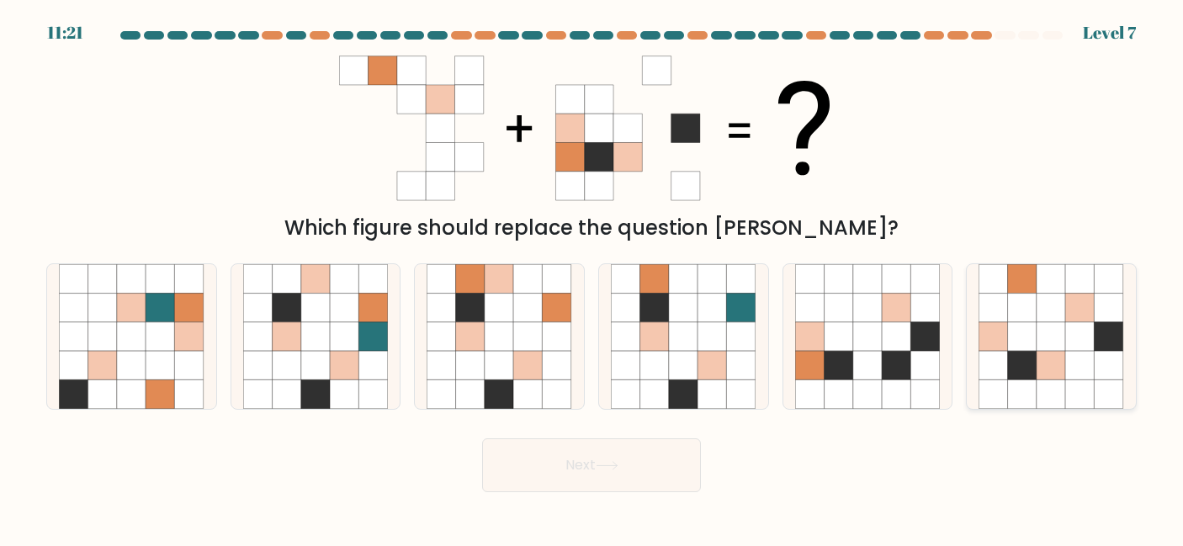
click at [1073, 356] on icon at bounding box center [1080, 365] width 29 height 29
click at [592, 278] on input "f." at bounding box center [592, 275] width 1 height 4
radio input "true"
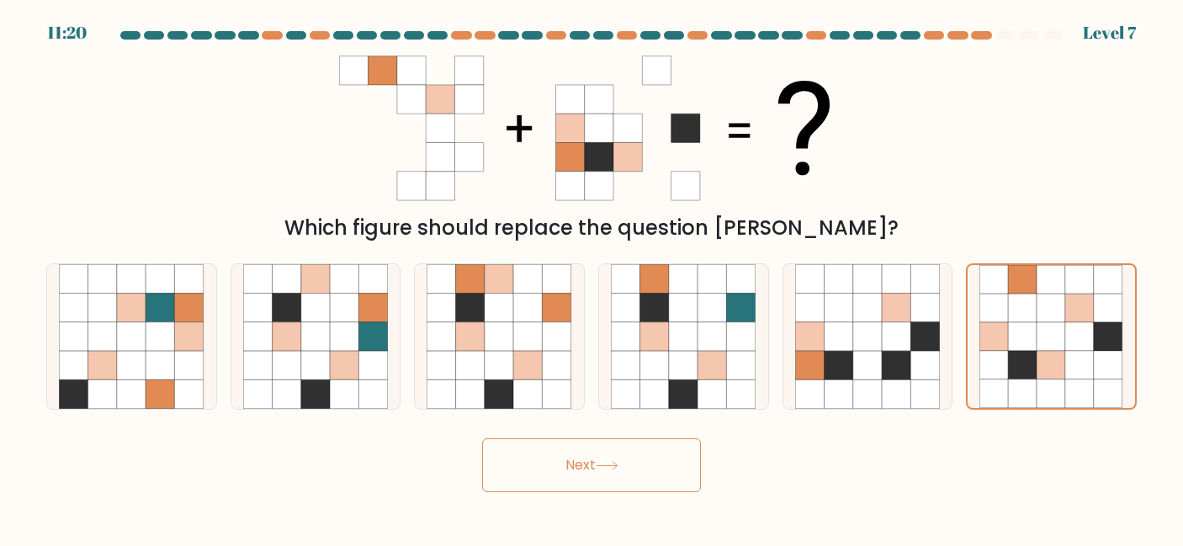
click at [569, 461] on button "Next" at bounding box center [591, 465] width 219 height 54
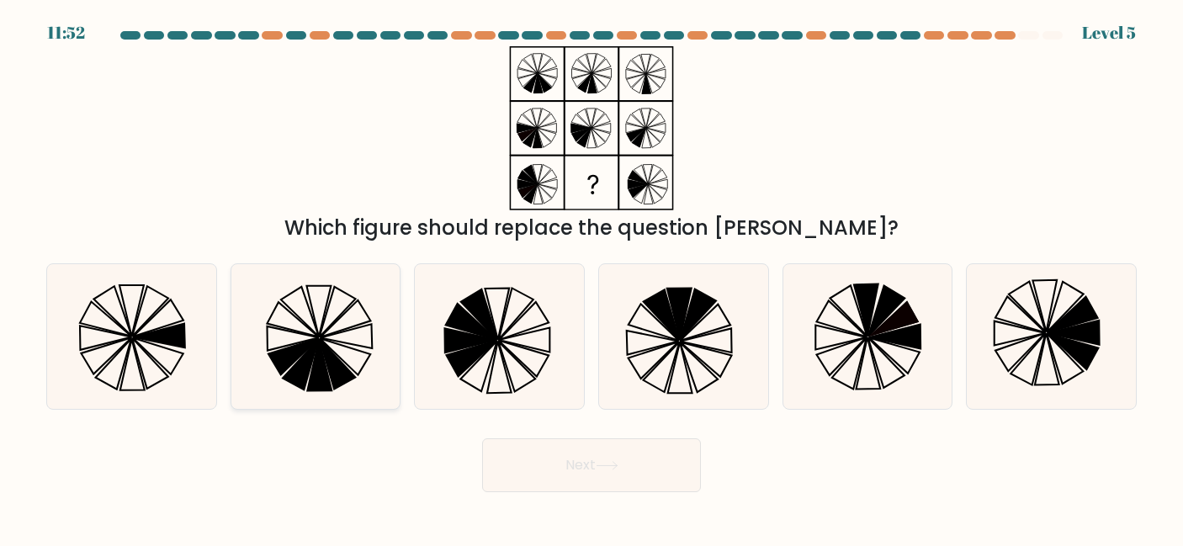
click at [281, 364] on icon at bounding box center [293, 356] width 50 height 36
click at [592, 278] on input "b." at bounding box center [592, 275] width 1 height 4
radio input "true"
click at [538, 444] on button "Next" at bounding box center [591, 465] width 219 height 54
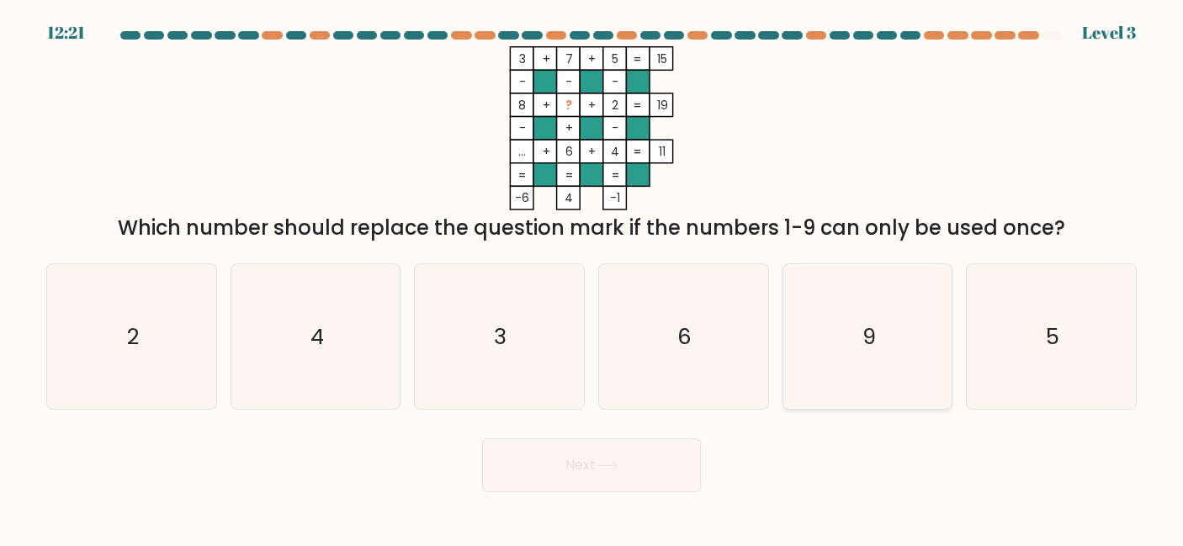
click at [936, 312] on icon "9" at bounding box center [867, 336] width 145 height 145
click at [592, 278] on input "e. 9" at bounding box center [592, 275] width 1 height 4
radio input "true"
click at [632, 479] on button "Next" at bounding box center [591, 465] width 219 height 54
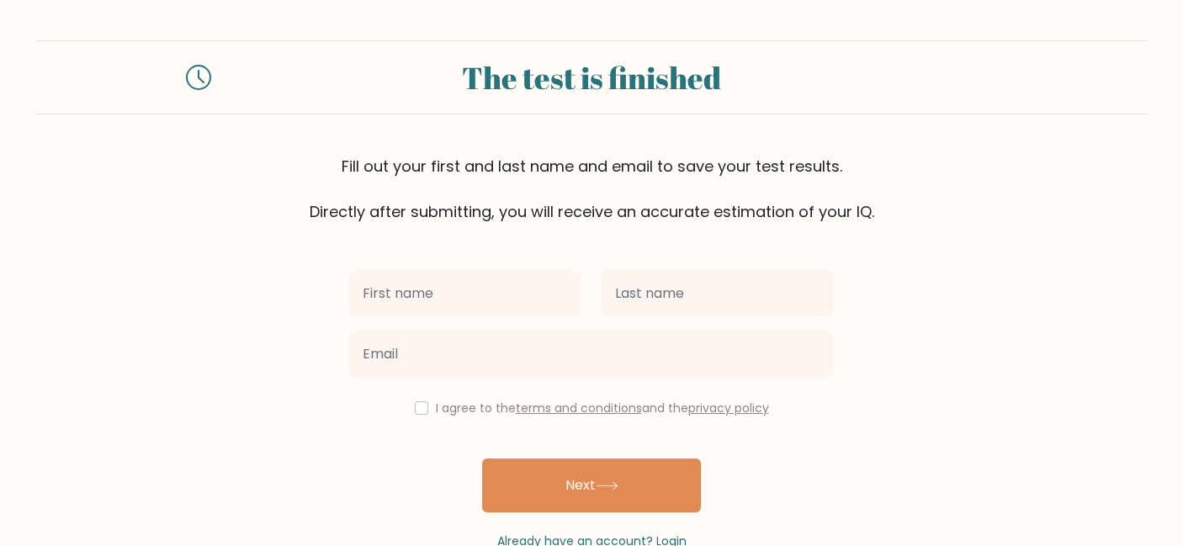
scroll to position [45, 0]
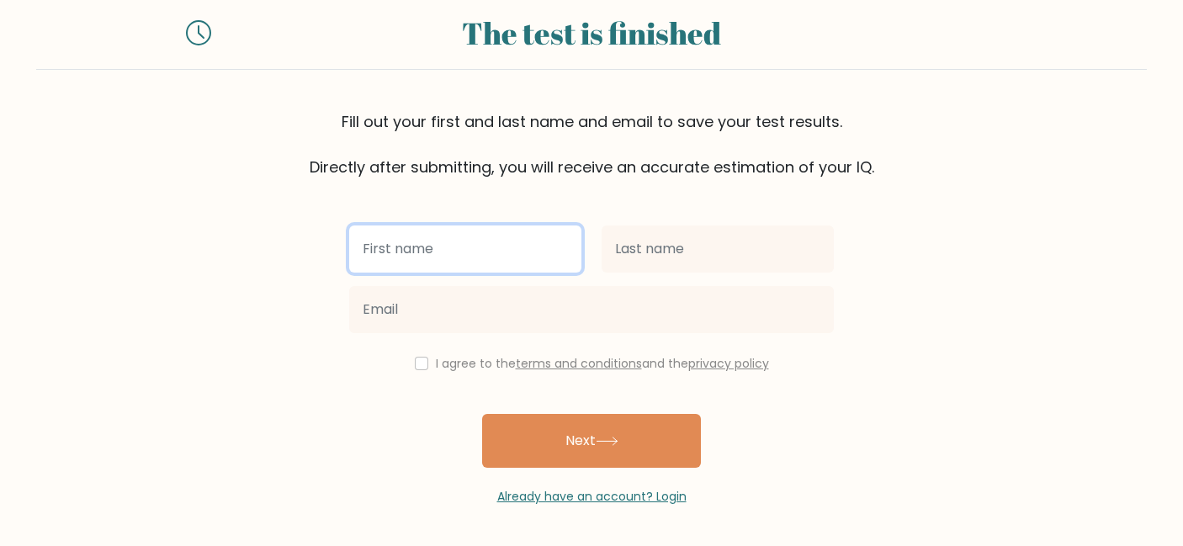
click at [511, 249] on input "text" at bounding box center [465, 248] width 232 height 47
type input "Fien"
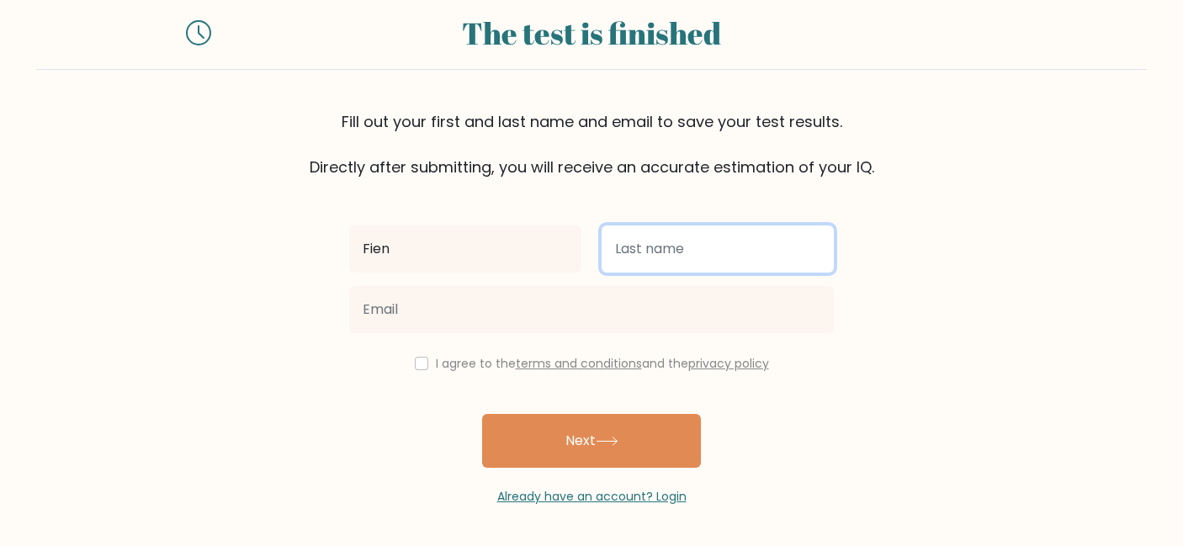
click at [652, 262] on input "text" at bounding box center [718, 248] width 232 height 47
type input "Hinoul"
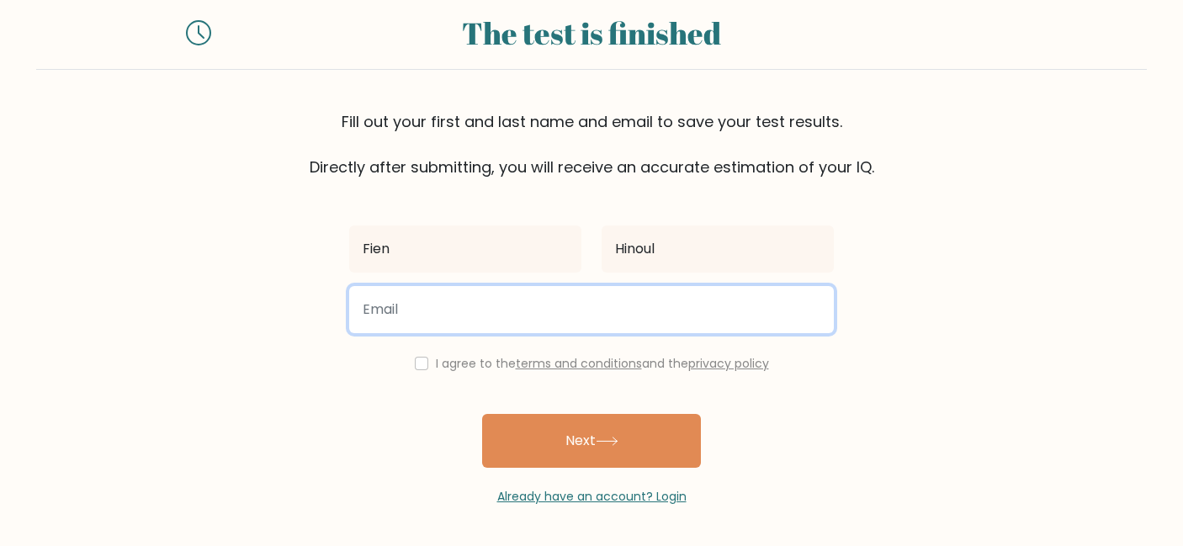
click at [665, 299] on input "email" at bounding box center [591, 309] width 485 height 47
type input "fien.hinoul28@gmail.com"
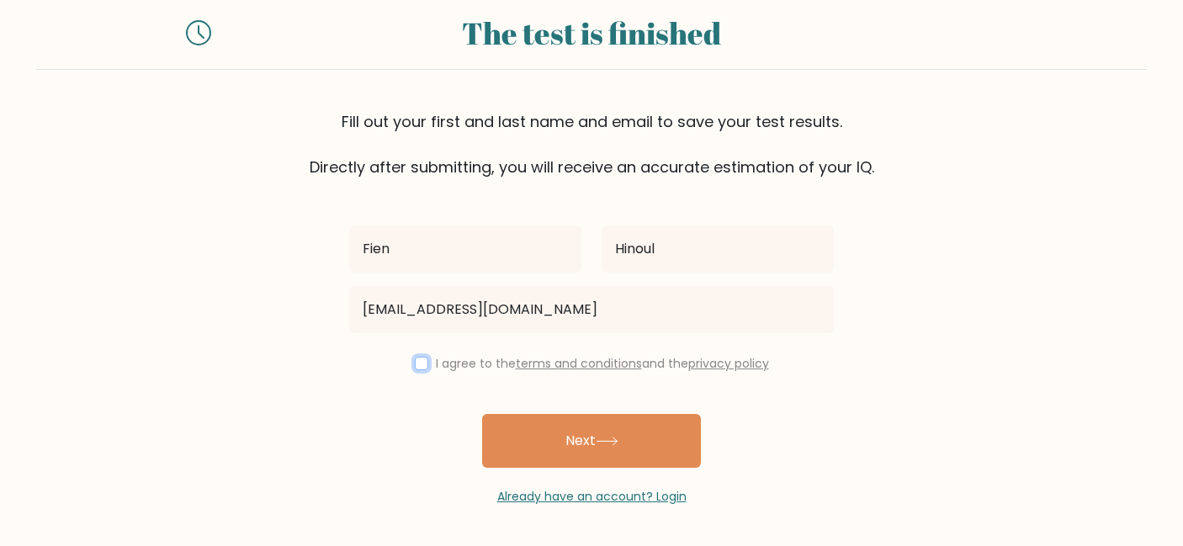
click at [422, 361] on input "checkbox" at bounding box center [421, 363] width 13 height 13
checkbox input "true"
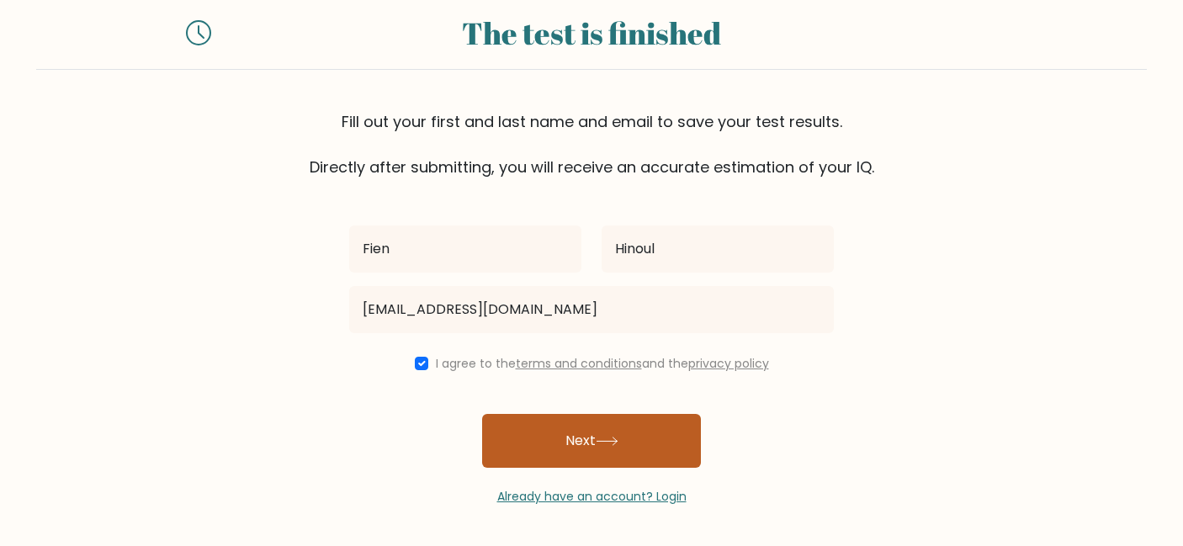
click at [555, 441] on button "Next" at bounding box center [591, 441] width 219 height 54
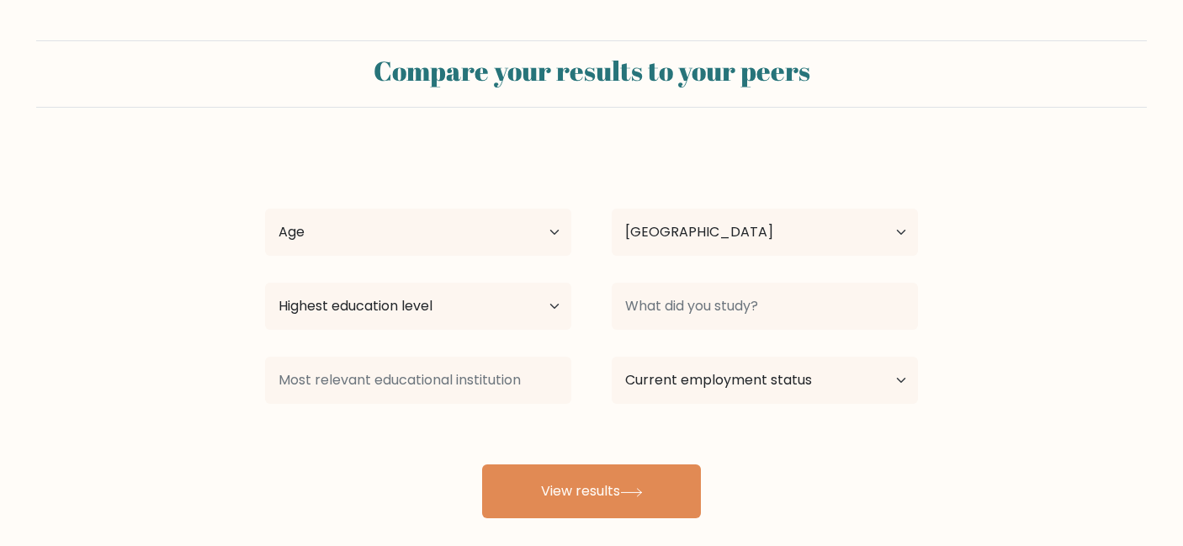
select select "NL"
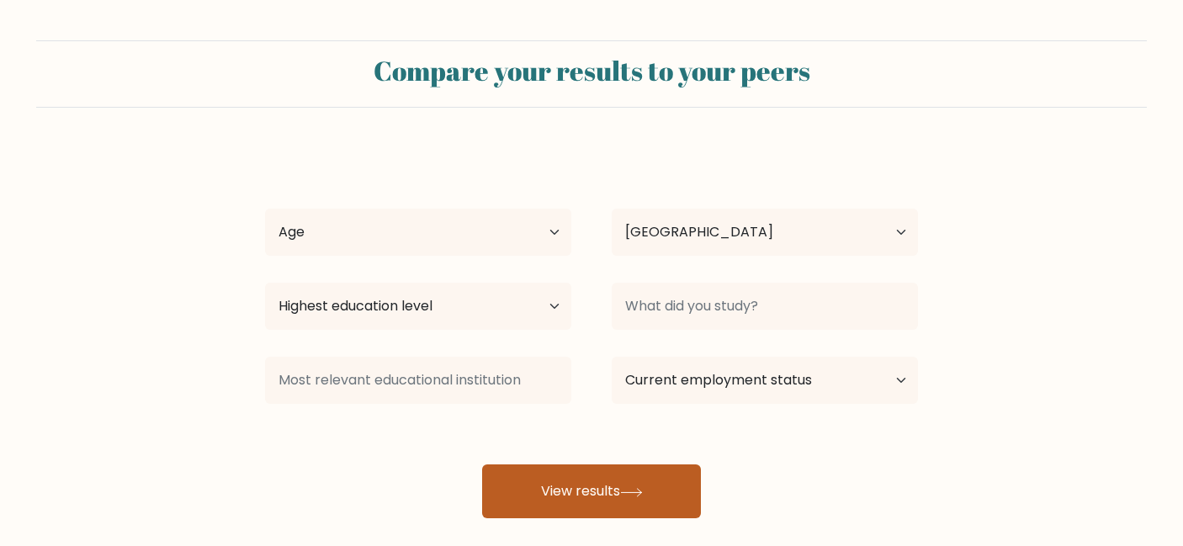
click at [560, 508] on button "View results" at bounding box center [591, 491] width 219 height 54
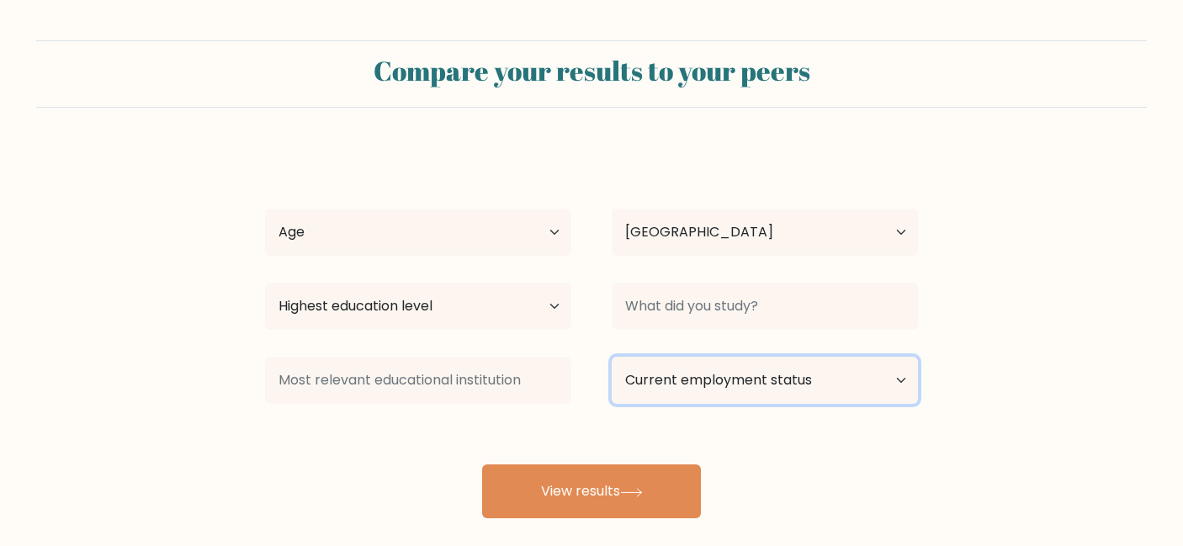
click at [679, 386] on select "Current employment status Employed Student Retired Other / prefer not to answer" at bounding box center [765, 380] width 306 height 47
select select "student"
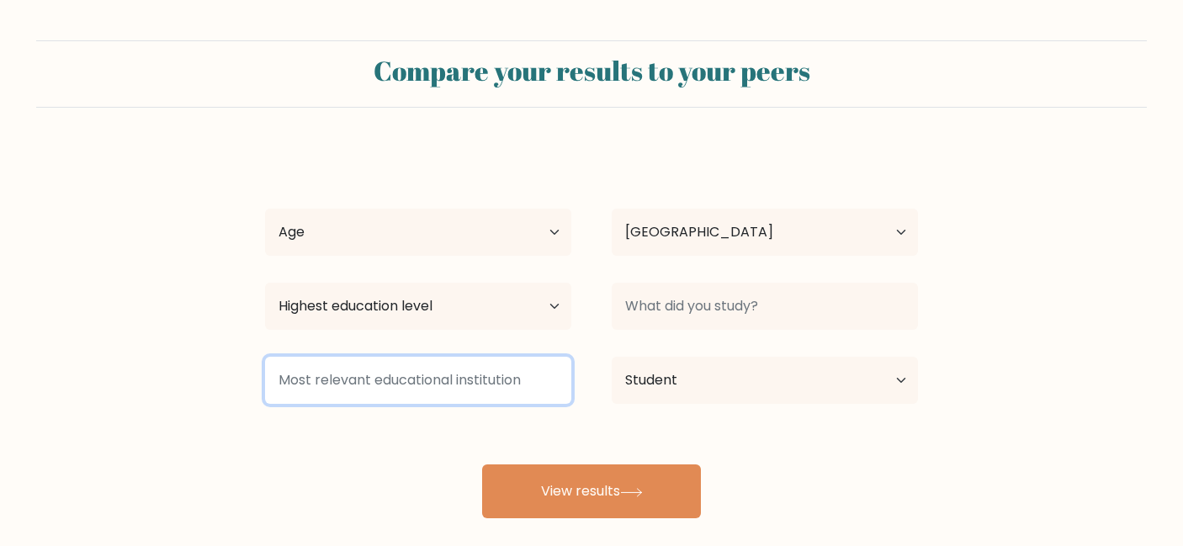
click at [530, 380] on input at bounding box center [418, 380] width 306 height 47
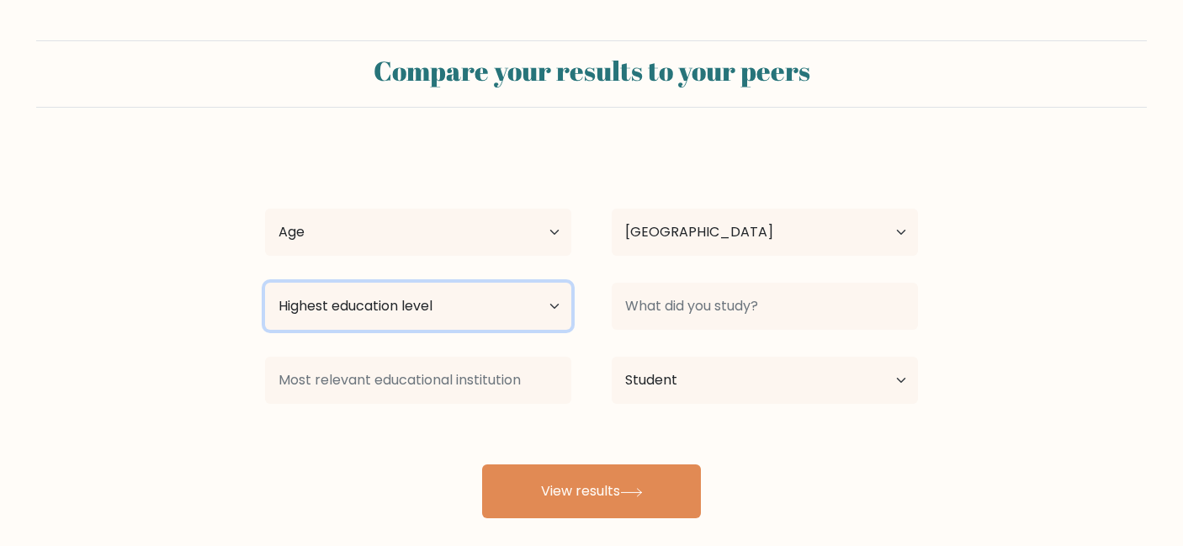
click at [527, 317] on select "Highest education level No schooling Primary Lower Secondary Upper Secondary Oc…" at bounding box center [418, 306] width 306 height 47
select select "masters_degree"
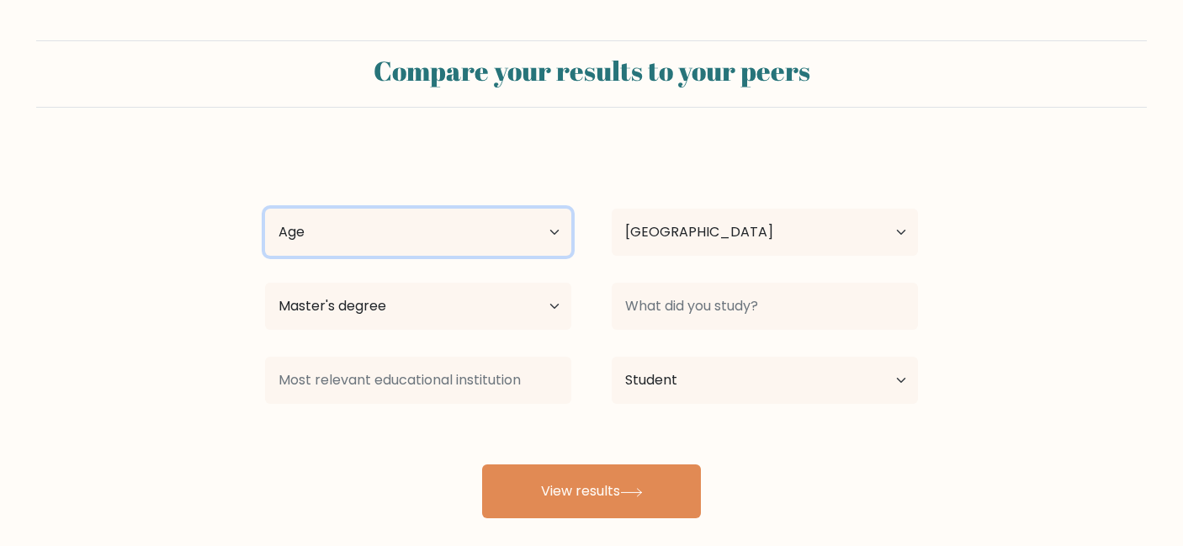
click at [509, 234] on select "Age Under 18 years old 18-24 years old 25-34 years old 35-44 years old 45-54 ye…" at bounding box center [418, 232] width 306 height 47
select select "25_34"
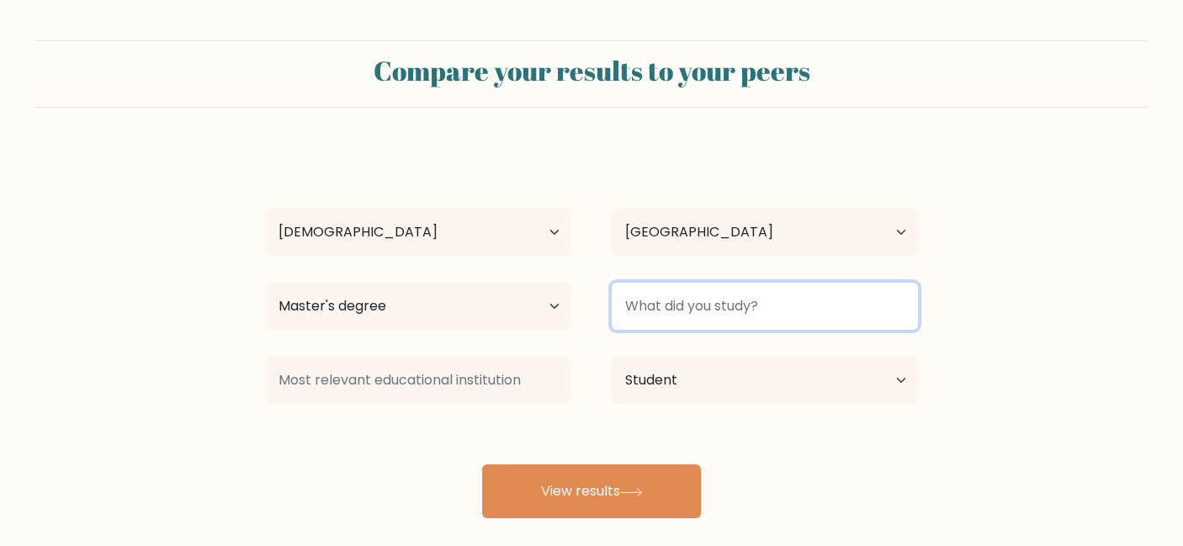
click at [690, 294] on input at bounding box center [765, 306] width 306 height 47
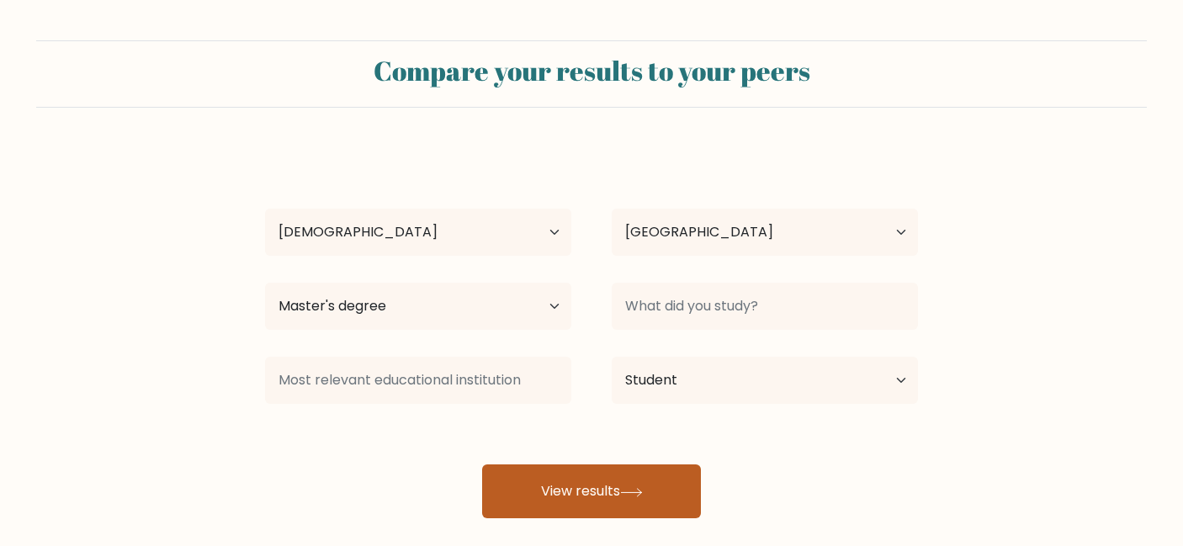
click at [629, 489] on icon at bounding box center [631, 492] width 23 height 9
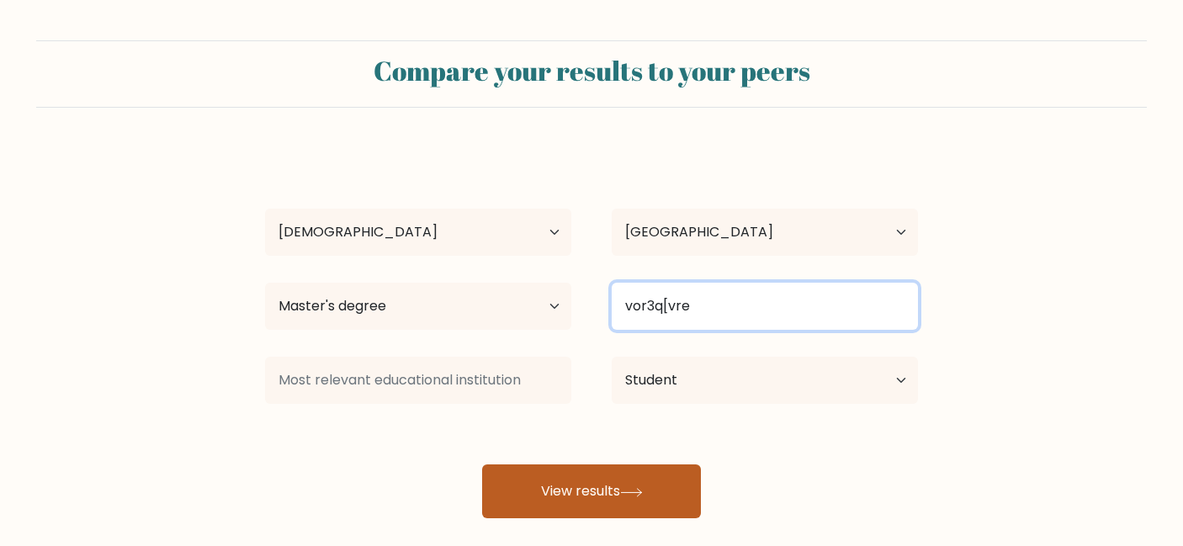
type input "vor3q[vre"
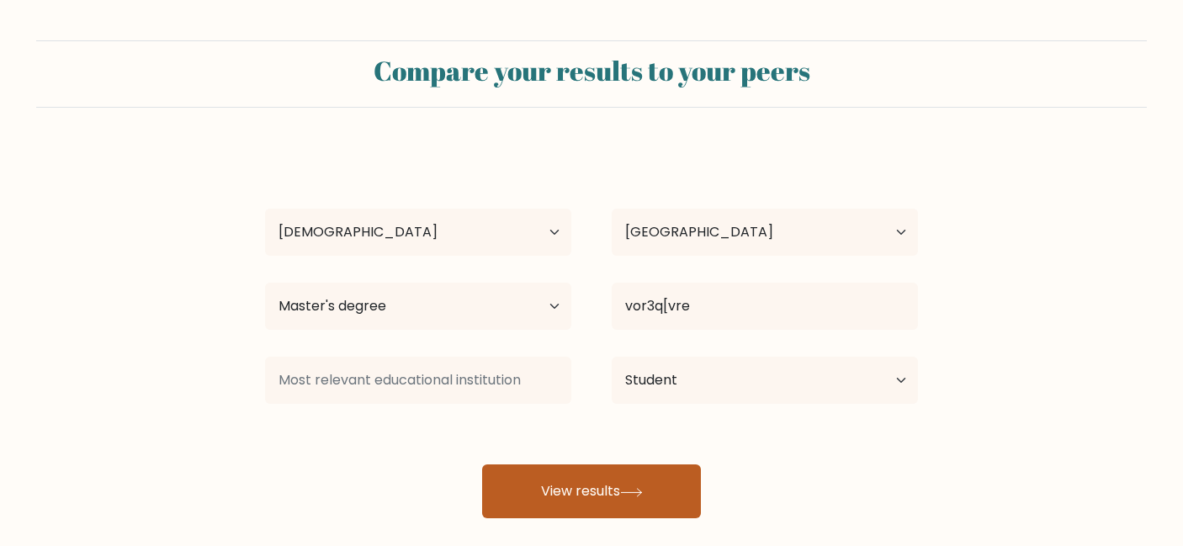
click at [649, 486] on button "View results" at bounding box center [591, 491] width 219 height 54
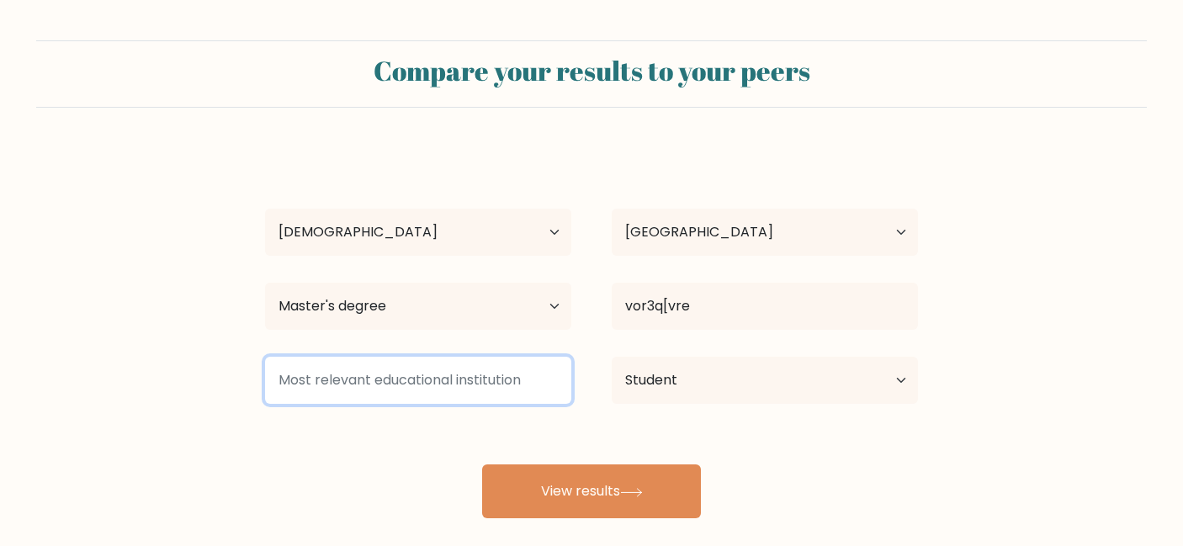
click at [413, 377] on input at bounding box center [418, 380] width 306 height 47
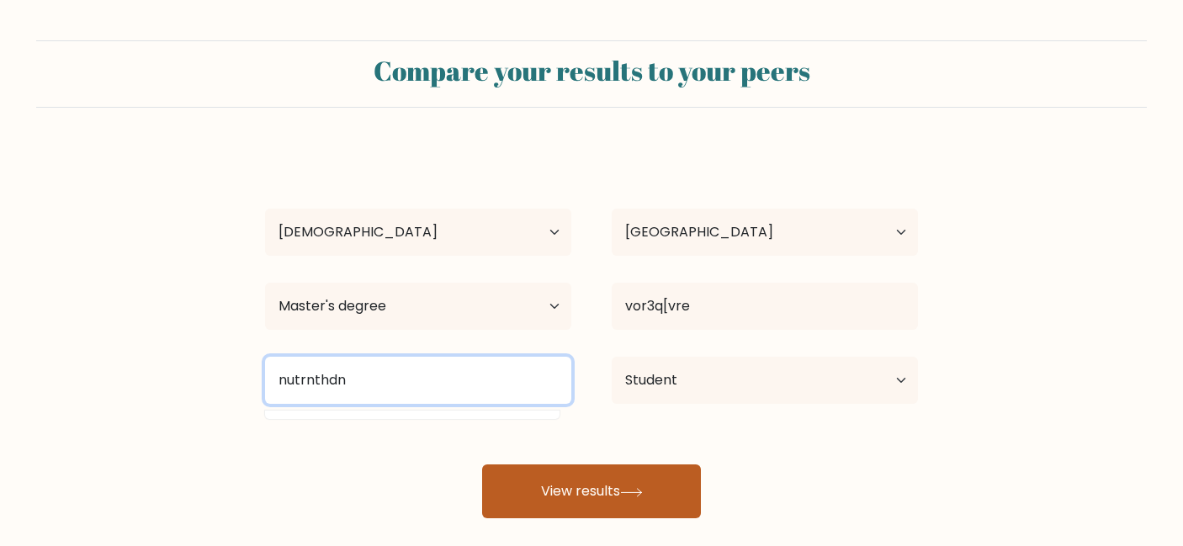
type input "nutrnthdn"
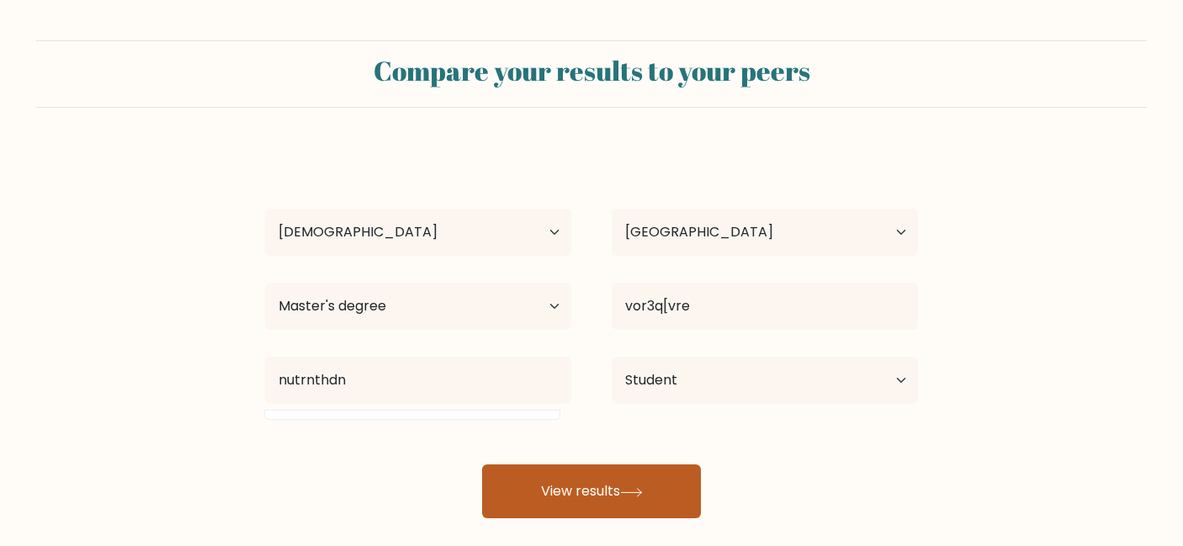
click at [522, 489] on button "View results" at bounding box center [591, 491] width 219 height 54
